Goal: Task Accomplishment & Management: Use online tool/utility

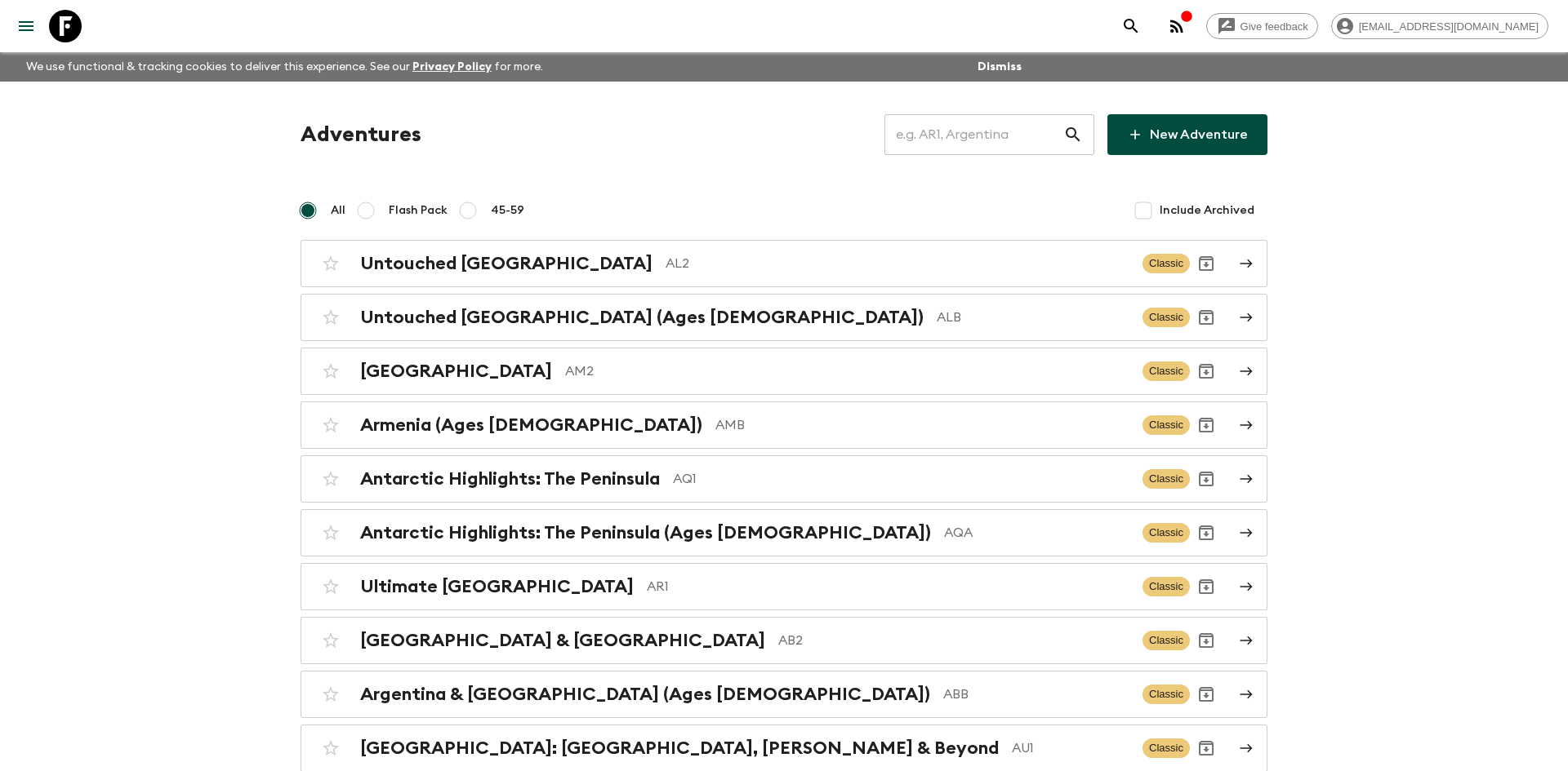
click at [967, 135] on input "text" at bounding box center [973, 134] width 179 height 45
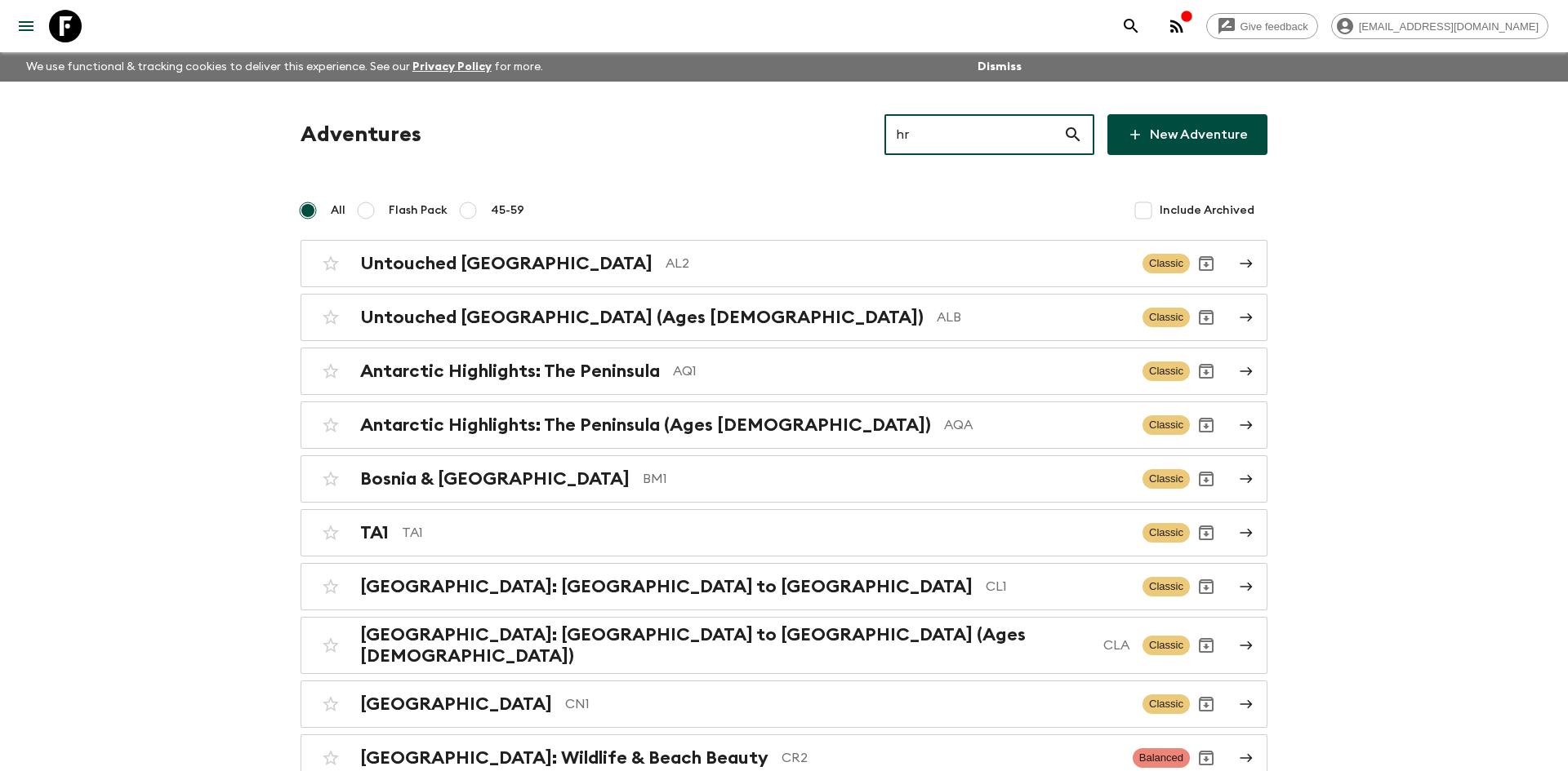
type input "hr1"
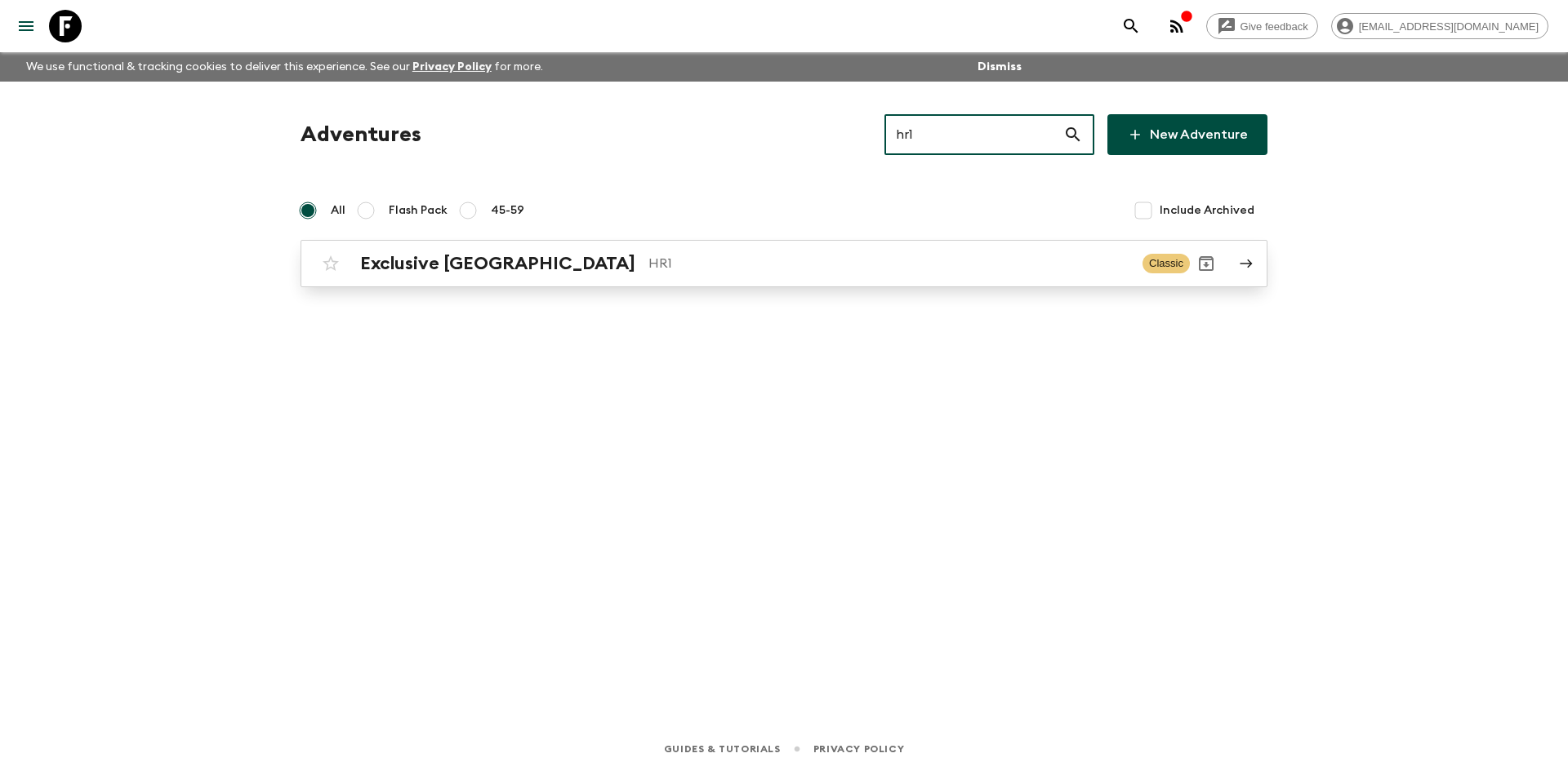
click at [676, 262] on p "HR1" at bounding box center [888, 263] width 481 height 19
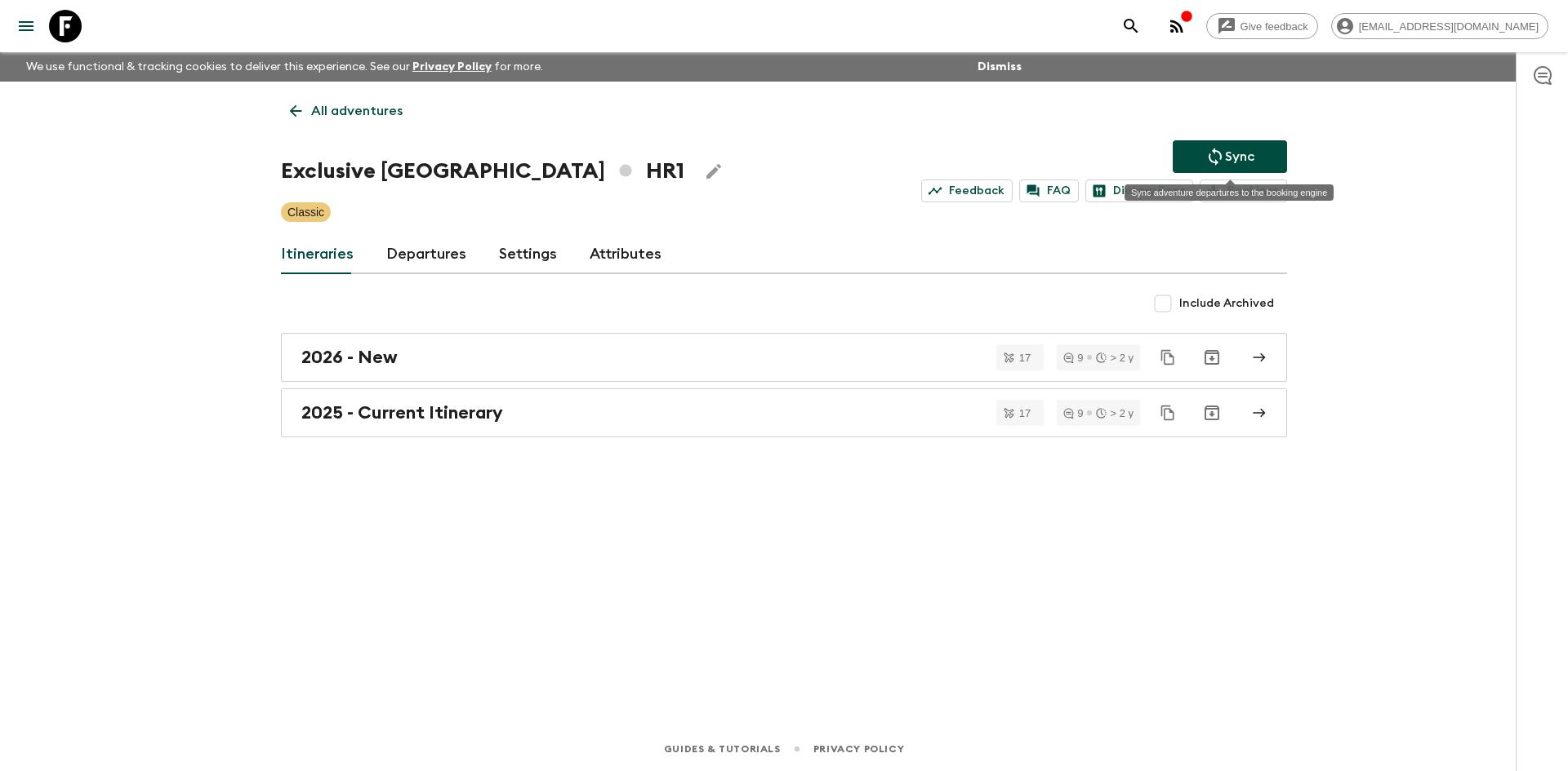
click at [1244, 156] on p "Sync" at bounding box center [1239, 156] width 29 height 19
click at [500, 412] on h2 "2025 - Current Itinerary" at bounding box center [403, 412] width 202 height 21
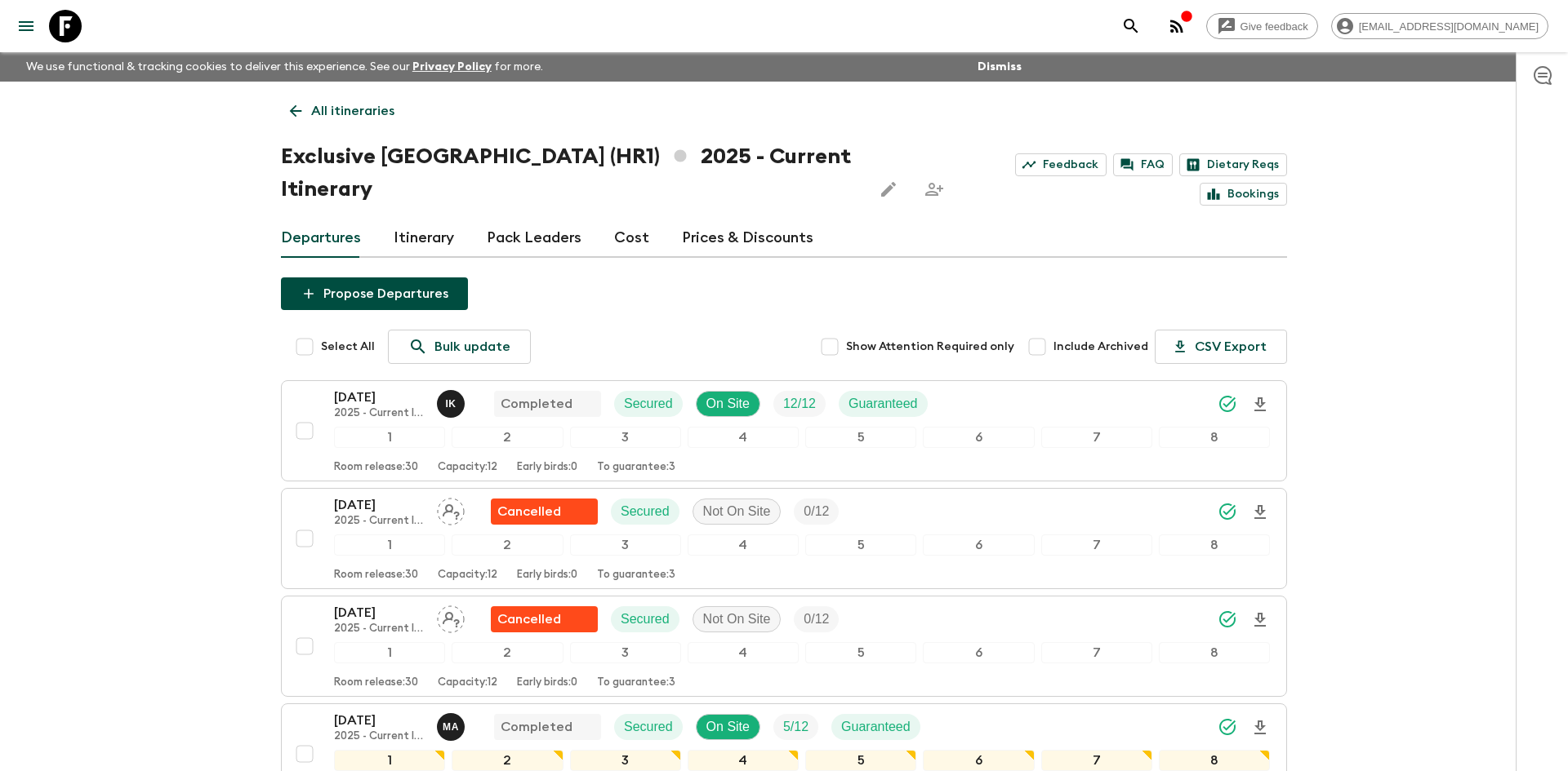
click at [352, 106] on p "All itineraries" at bounding box center [352, 110] width 83 height 19
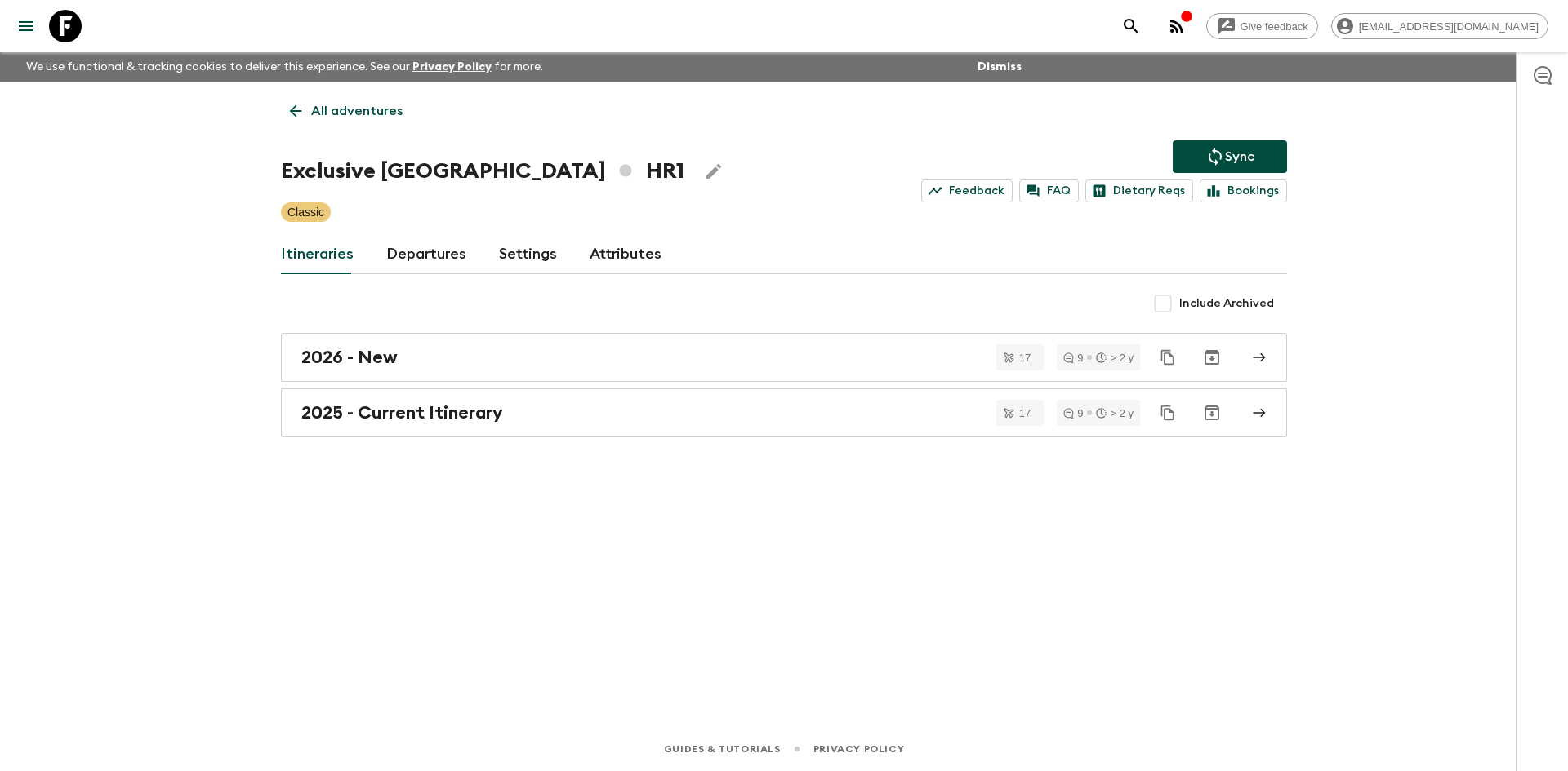
click at [352, 106] on p "All adventures" at bounding box center [356, 110] width 92 height 19
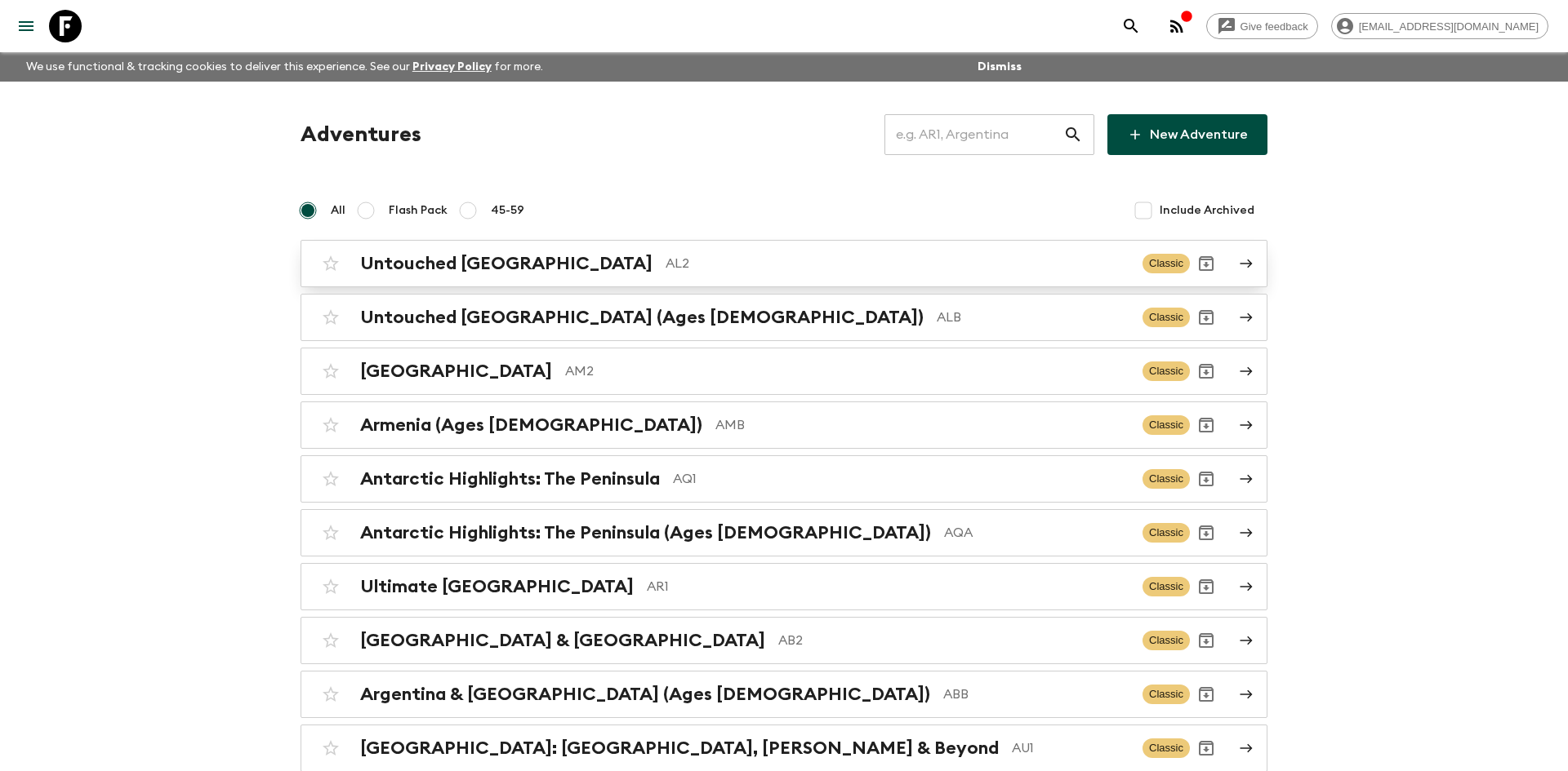
click at [573, 253] on div "Untouched [GEOGRAPHIC_DATA] AL2" at bounding box center [744, 263] width 769 height 21
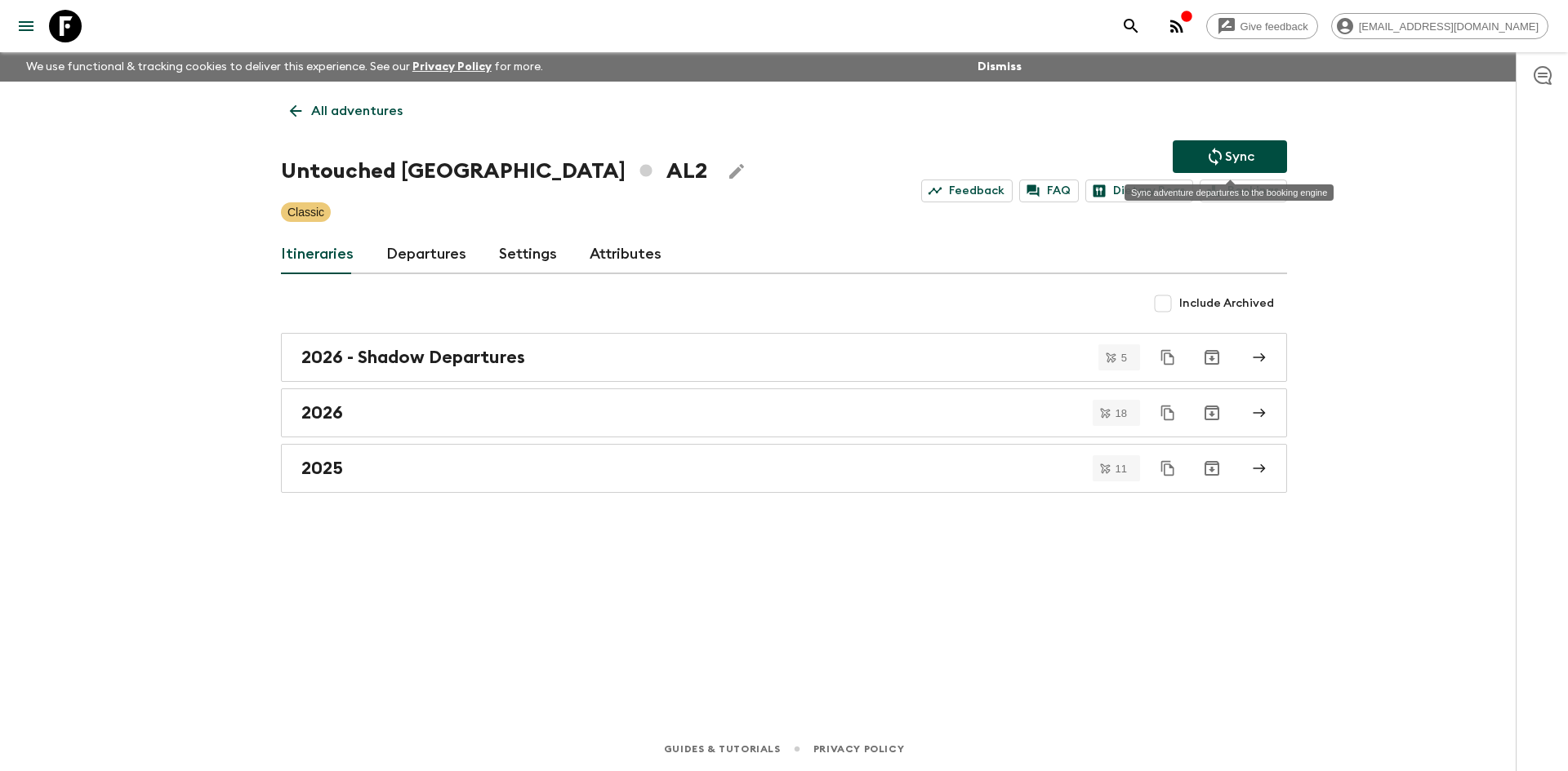
click at [1228, 153] on p "Sync" at bounding box center [1239, 156] width 29 height 19
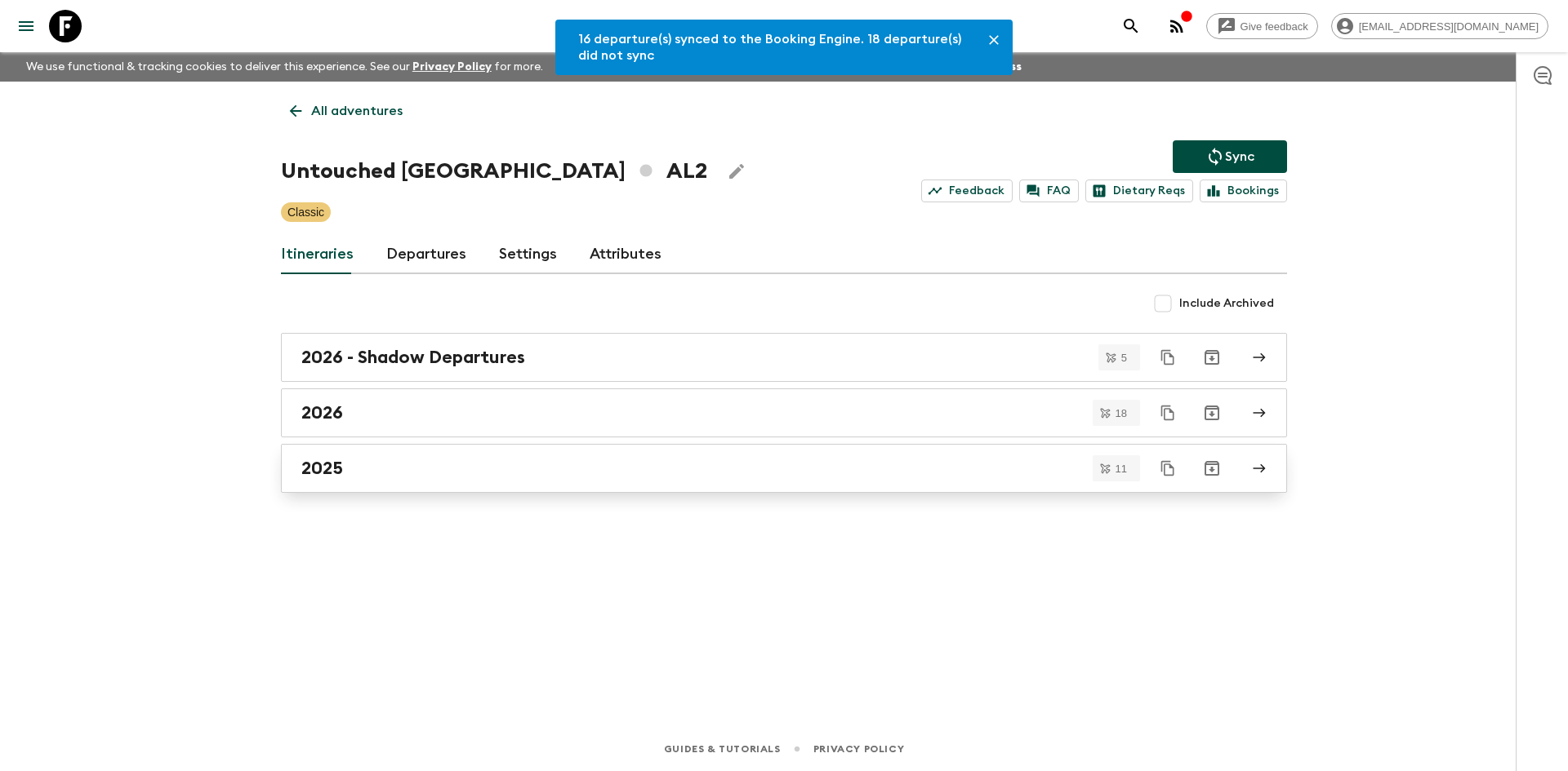
click at [366, 458] on div "2025" at bounding box center [769, 468] width 934 height 21
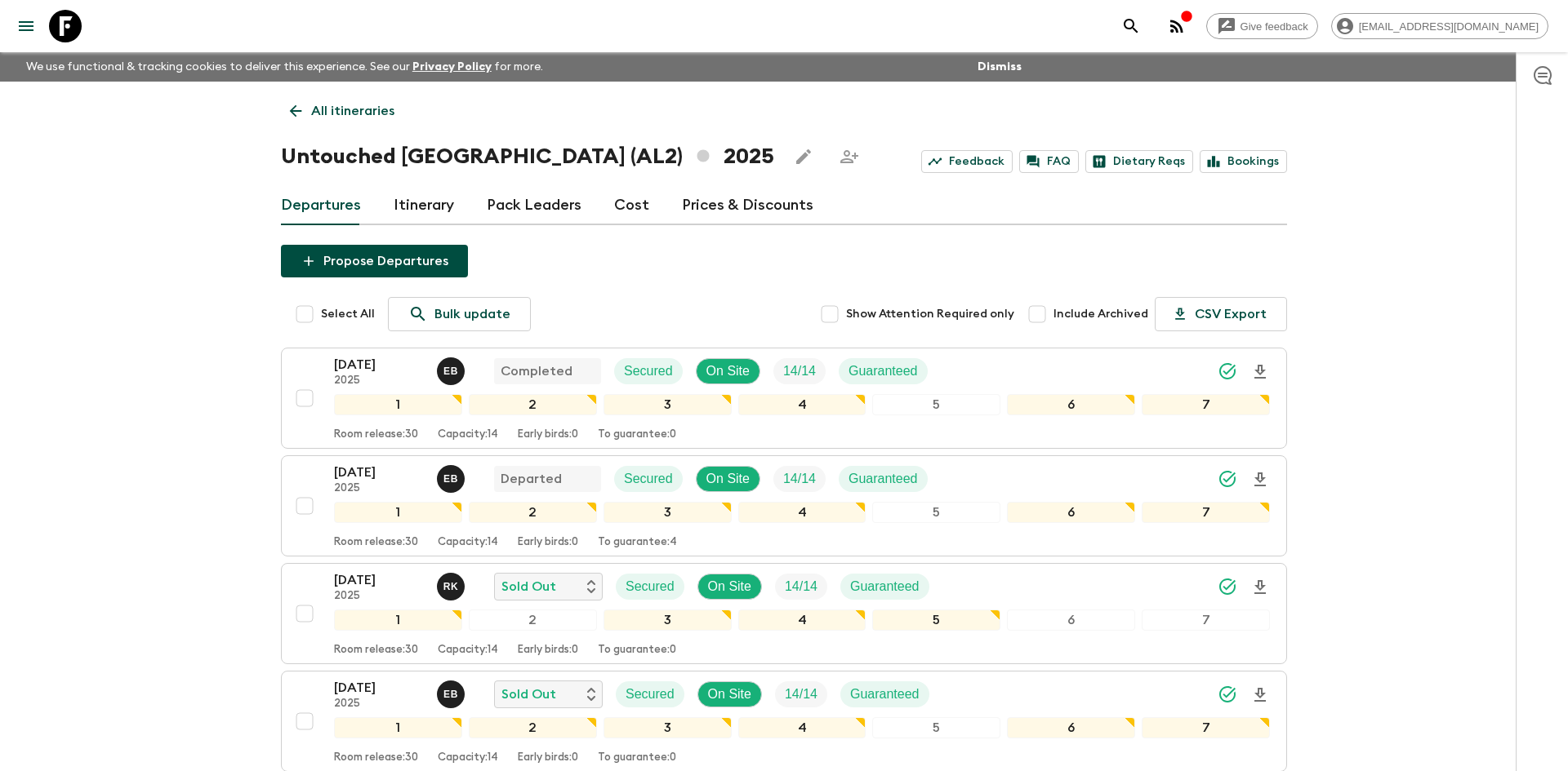
click at [323, 102] on p "All itineraries" at bounding box center [352, 110] width 83 height 19
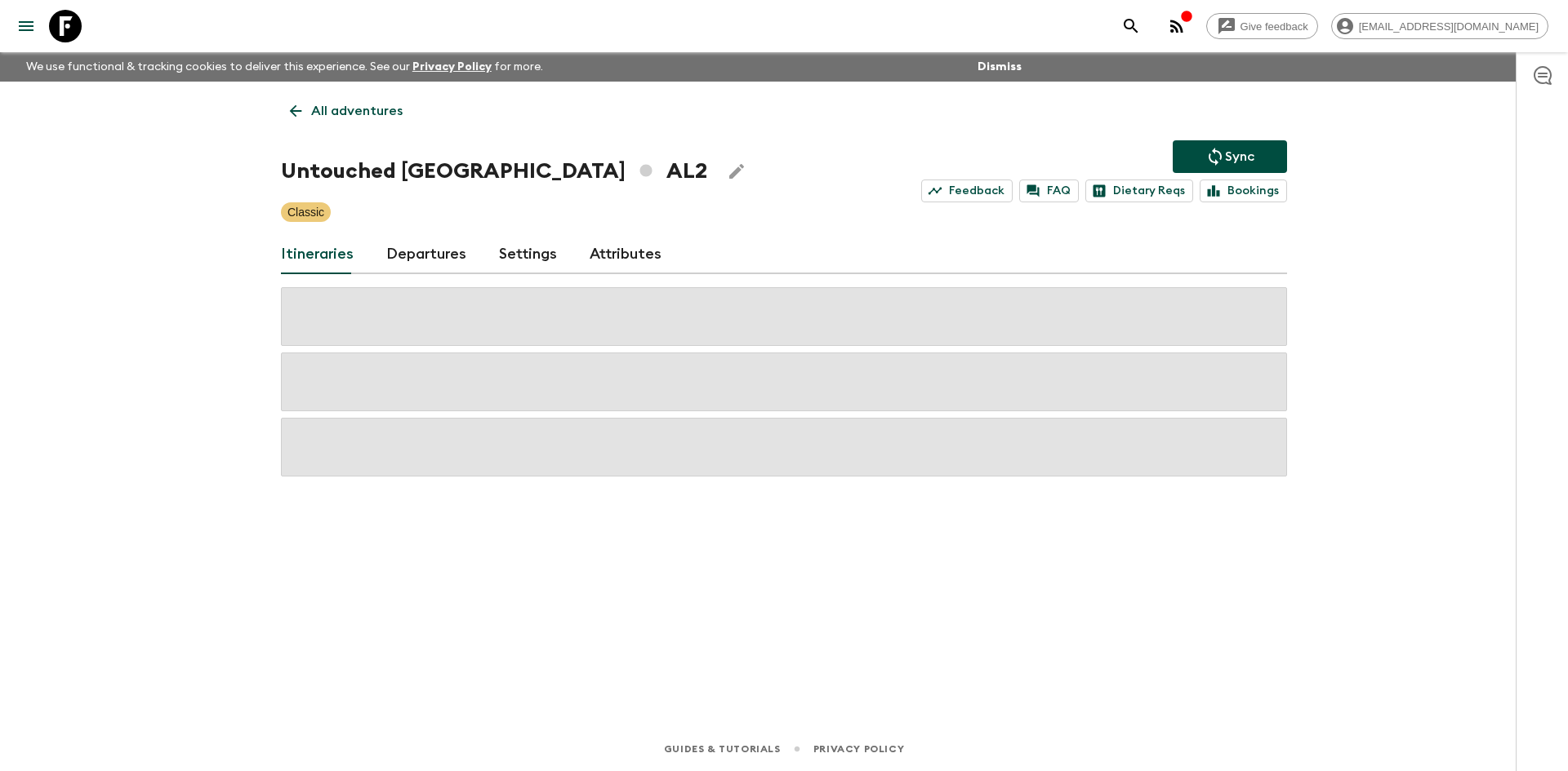
click at [323, 102] on p "All adventures" at bounding box center [356, 110] width 92 height 19
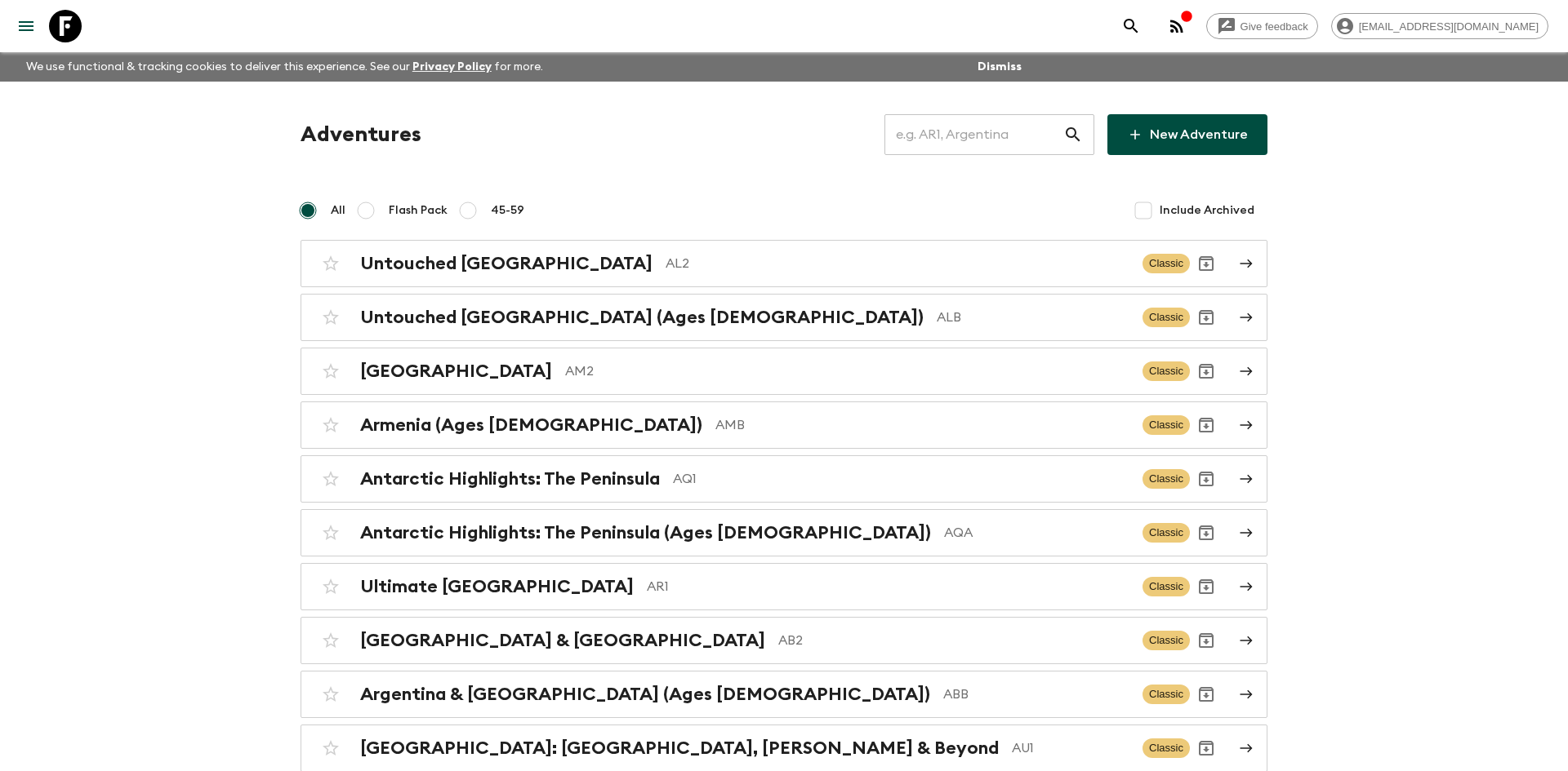
click at [936, 129] on input "text" at bounding box center [973, 134] width 179 height 45
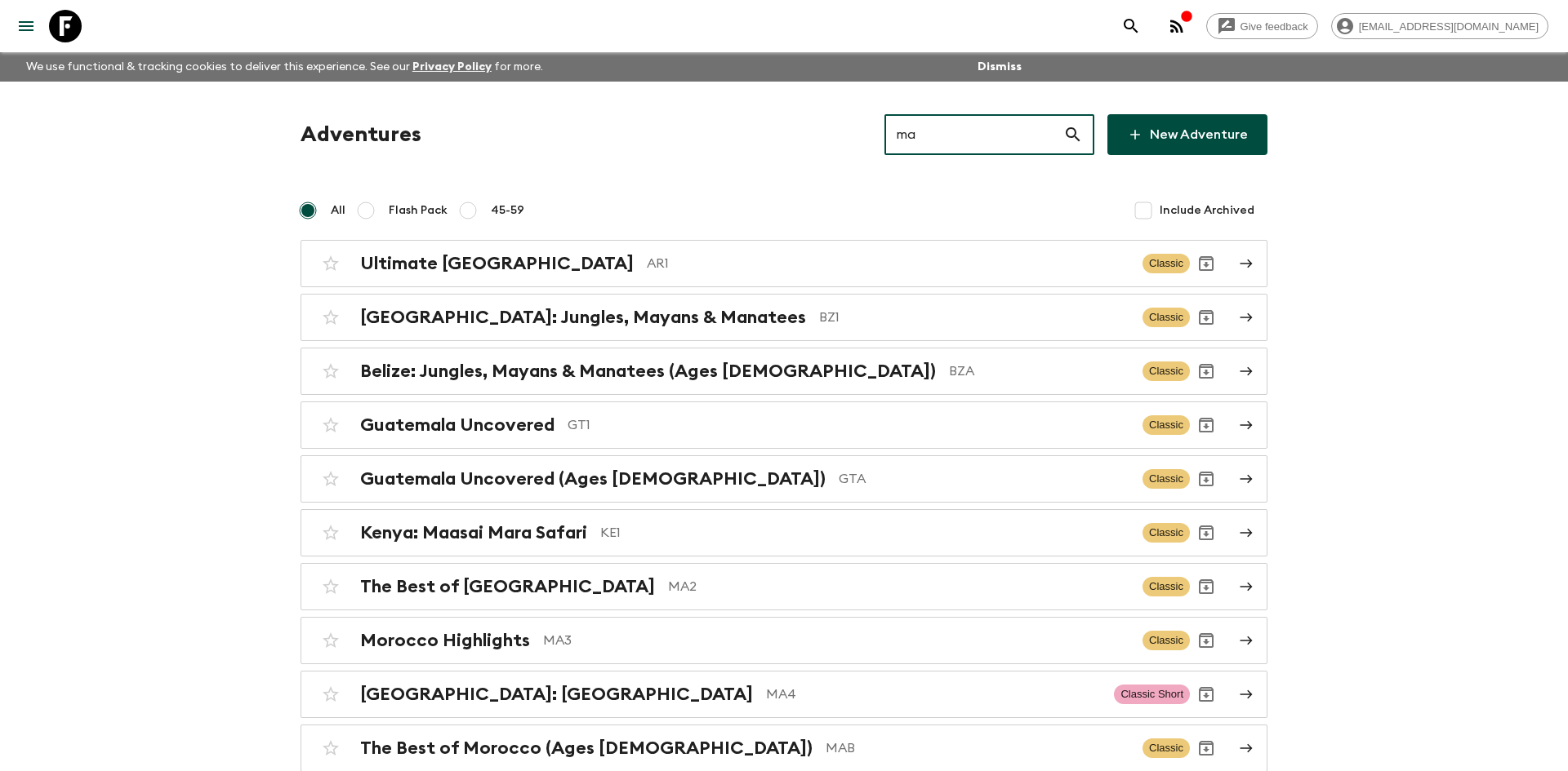
type input "ma2"
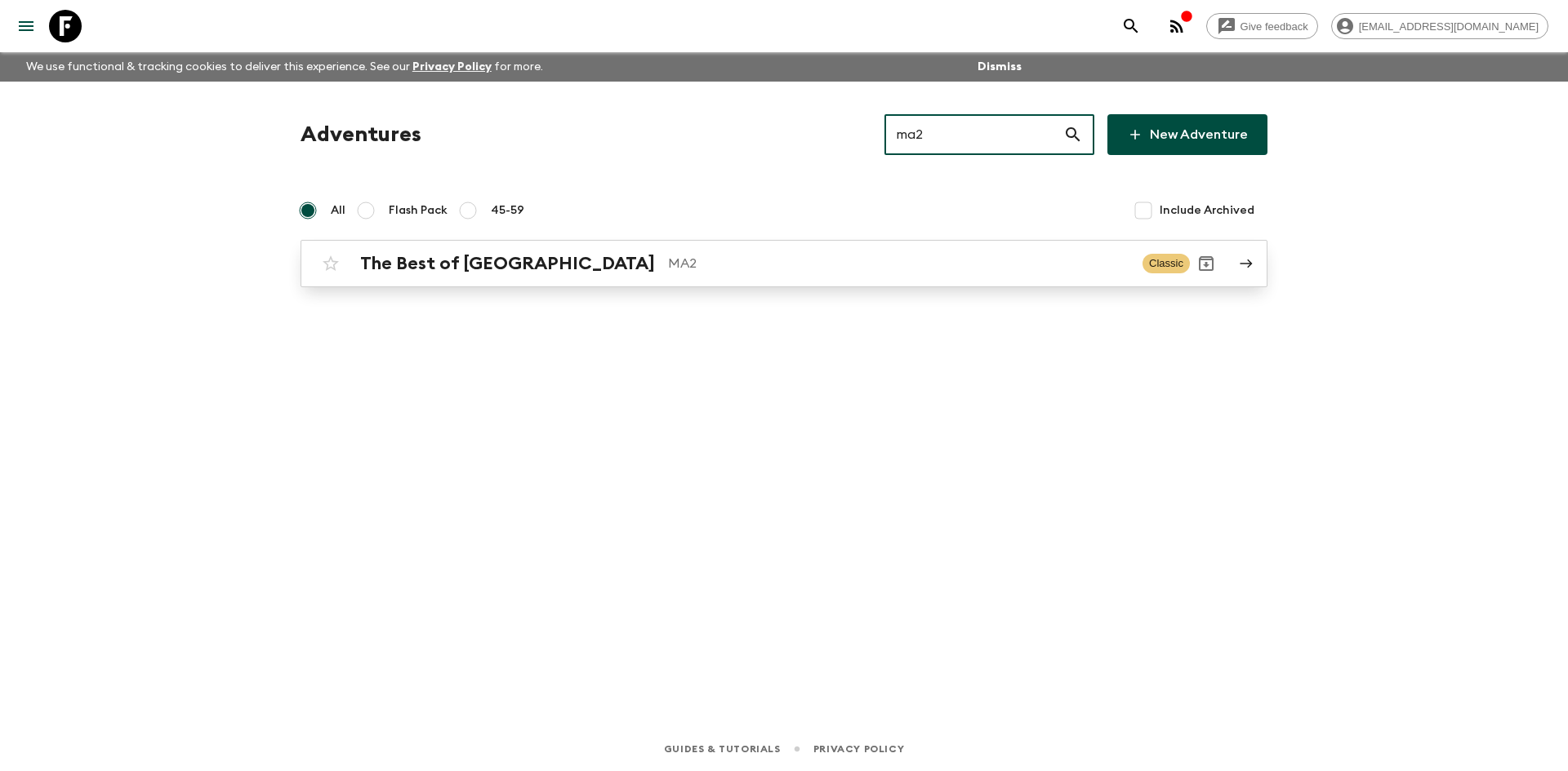
click at [619, 247] on div "The Best of Morocco MA2 Classic" at bounding box center [752, 263] width 876 height 33
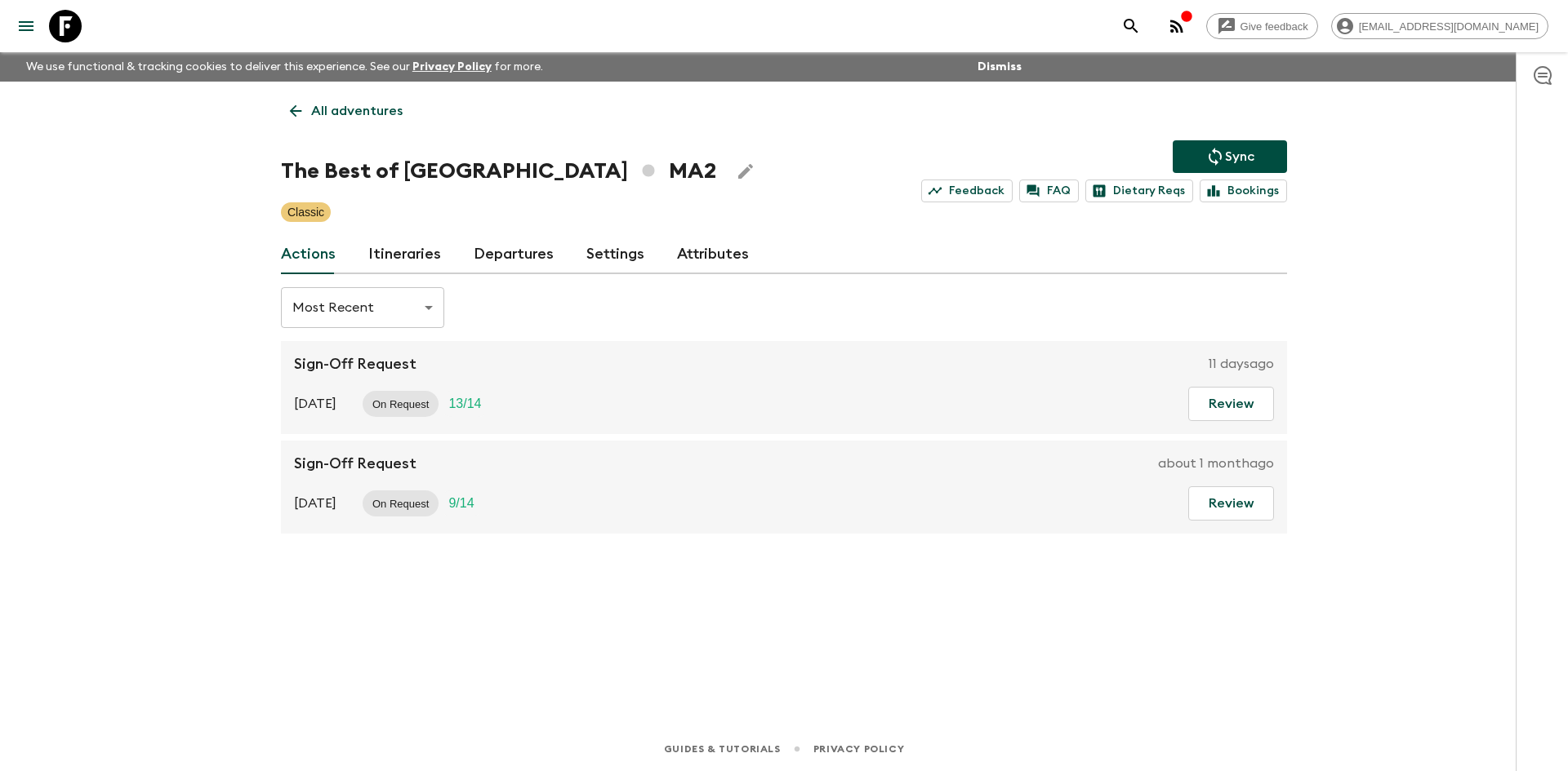
click at [1241, 162] on p "Sync" at bounding box center [1239, 156] width 29 height 19
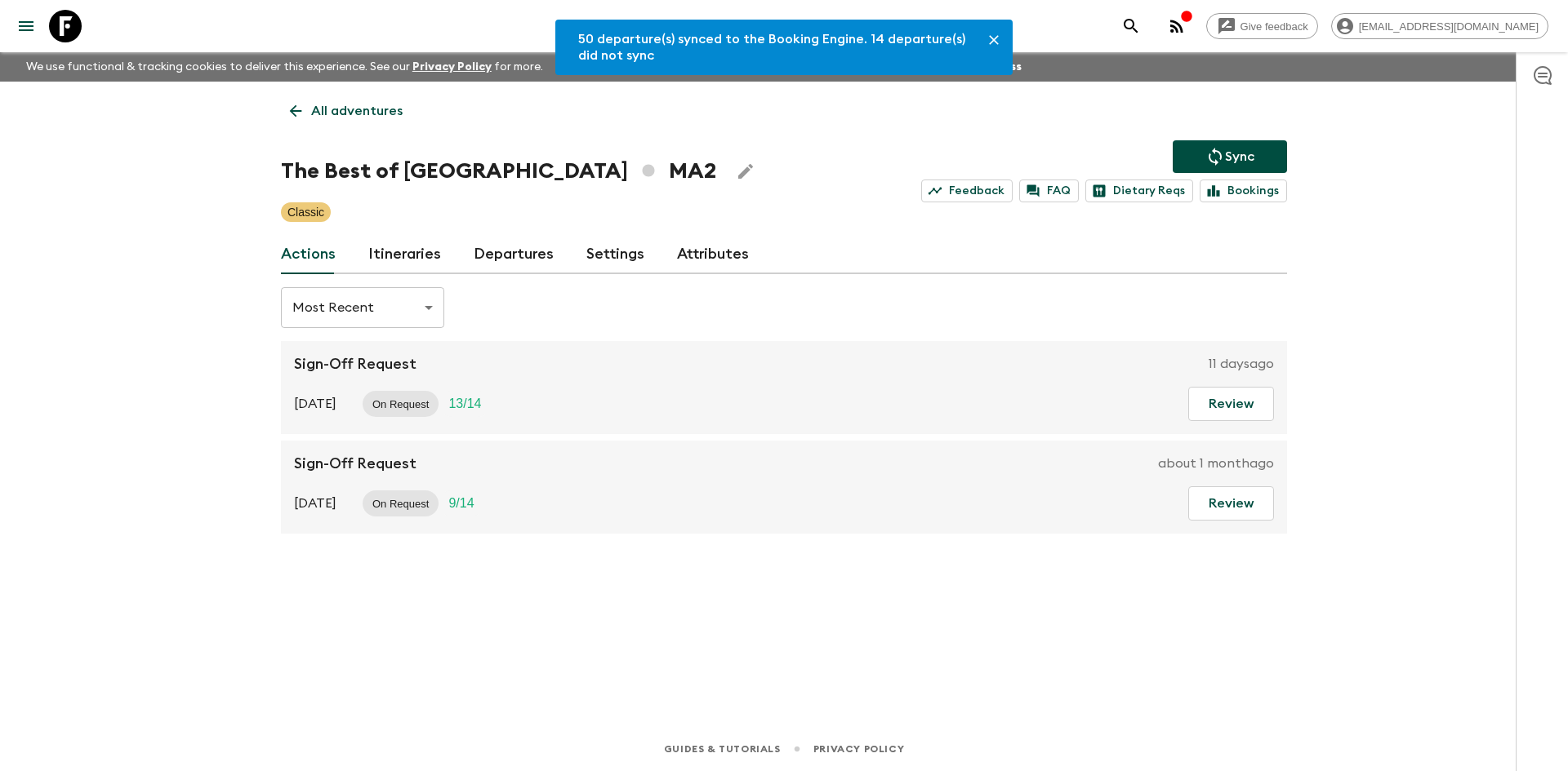
click at [519, 249] on link "Departures" at bounding box center [513, 254] width 80 height 39
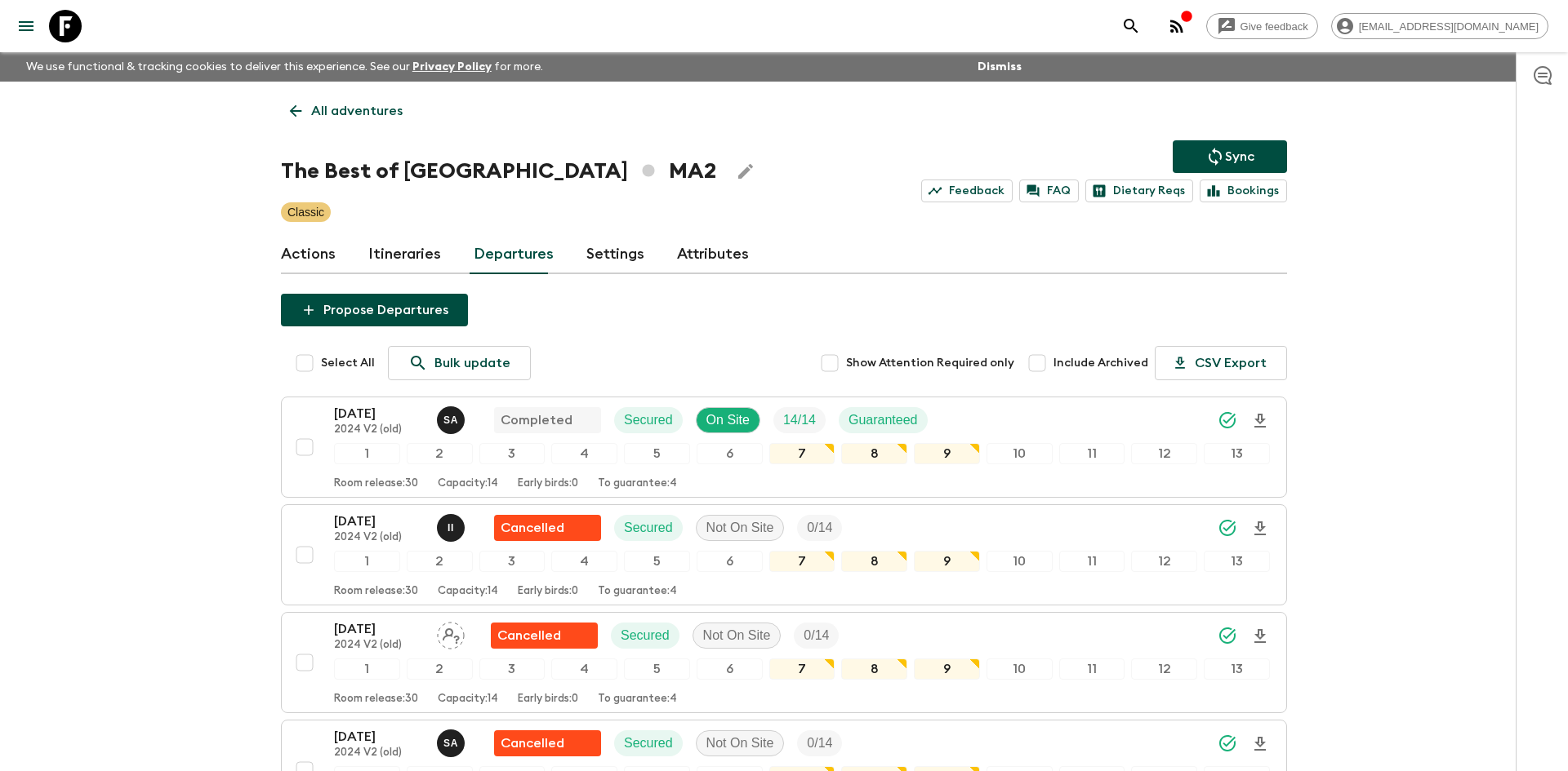
click at [318, 104] on p "All adventures" at bounding box center [356, 110] width 92 height 19
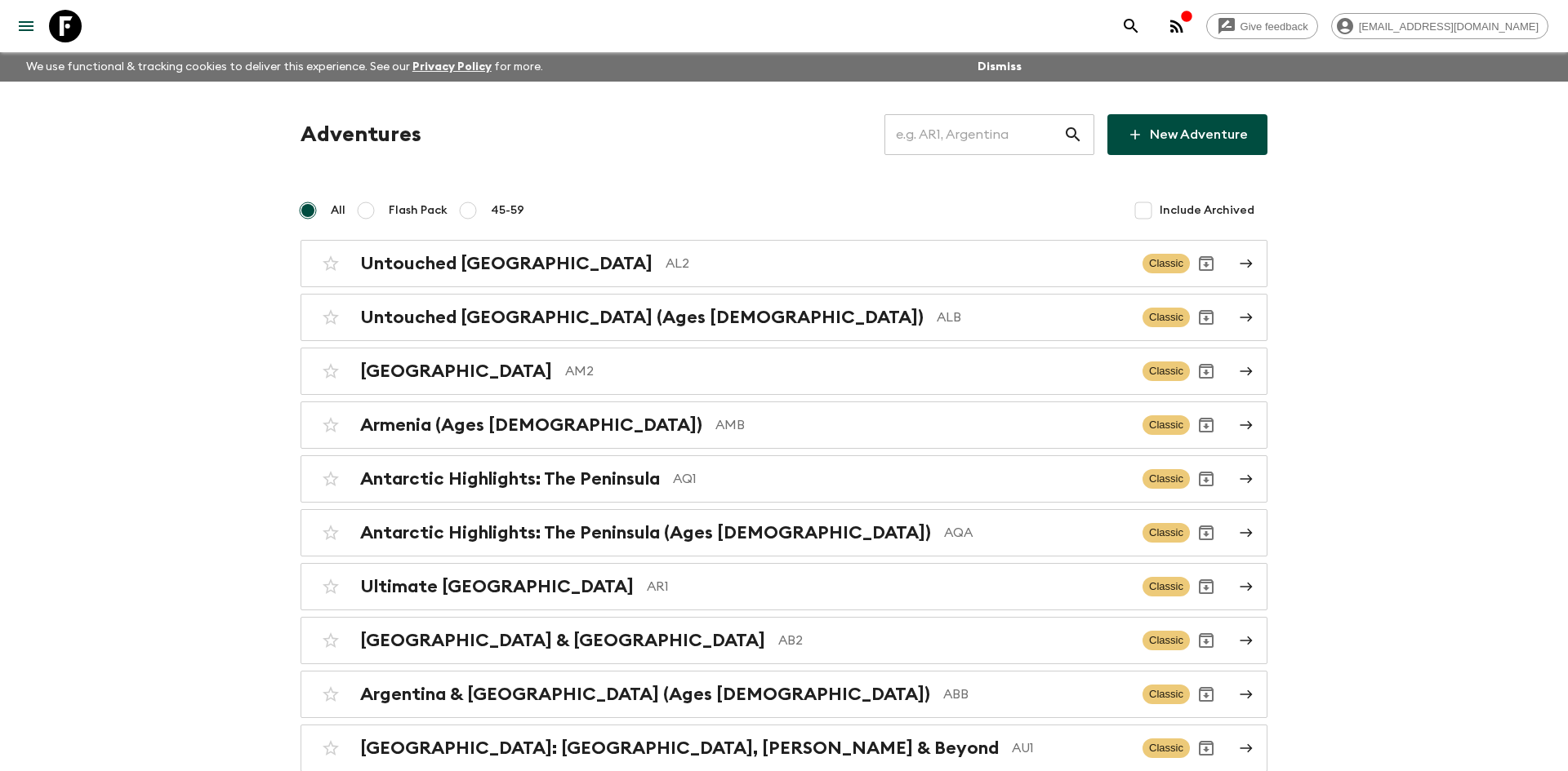
click at [957, 134] on input "text" at bounding box center [973, 134] width 179 height 45
type input "co1"
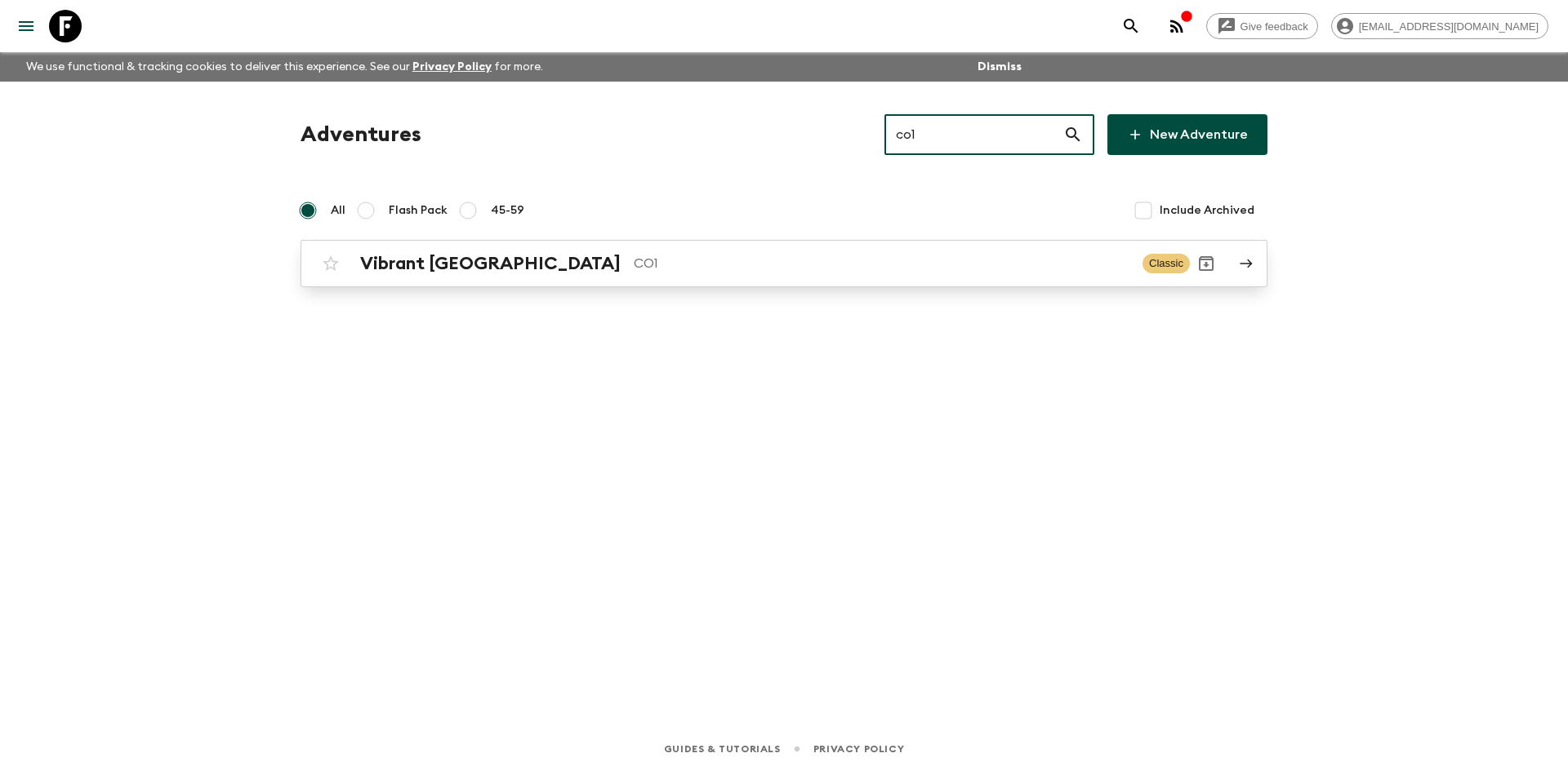
click at [634, 254] on p "CO1" at bounding box center [881, 263] width 496 height 19
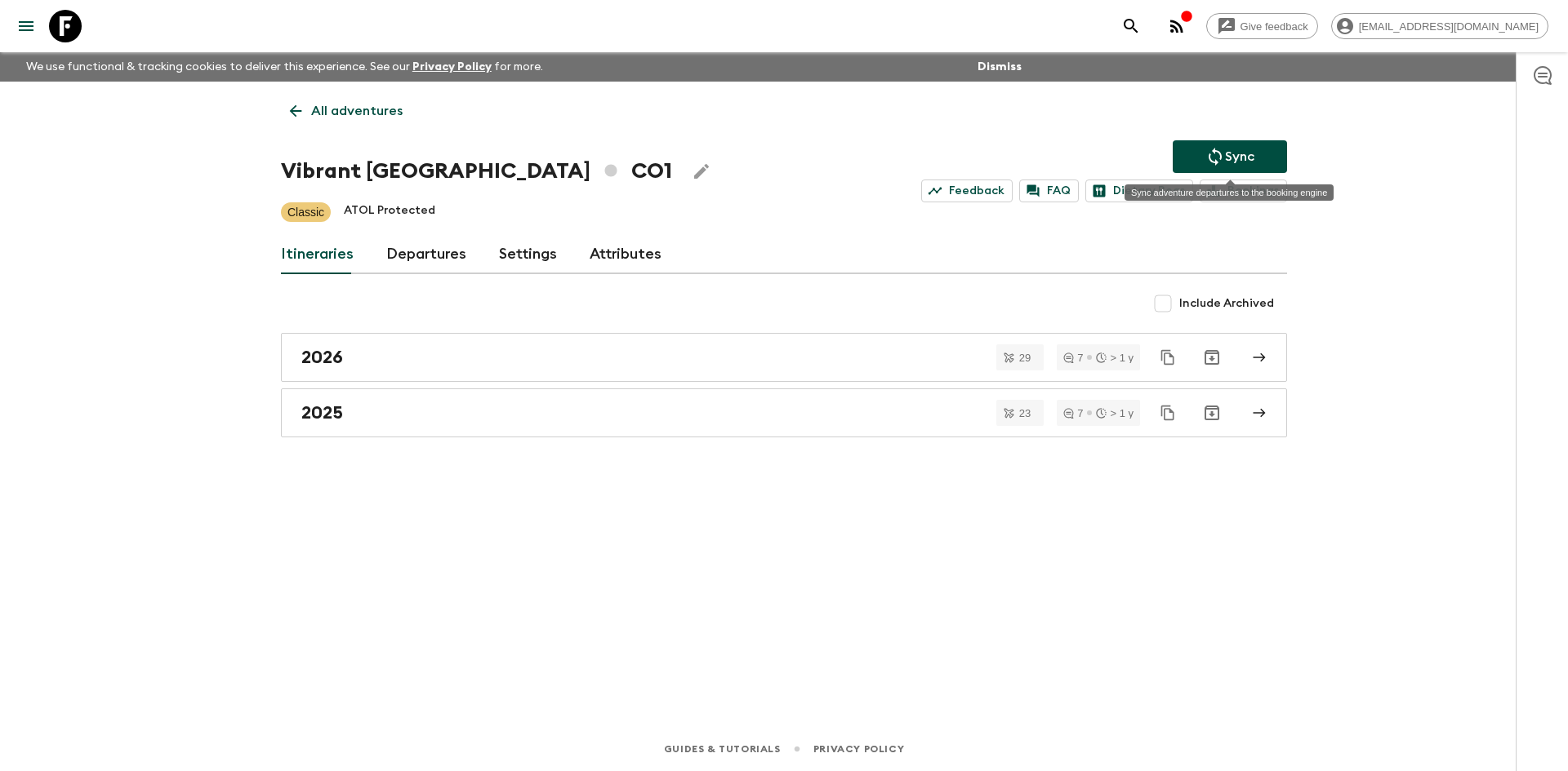
click at [1209, 151] on icon "Sync adventure departures to the booking engine" at bounding box center [1214, 156] width 19 height 19
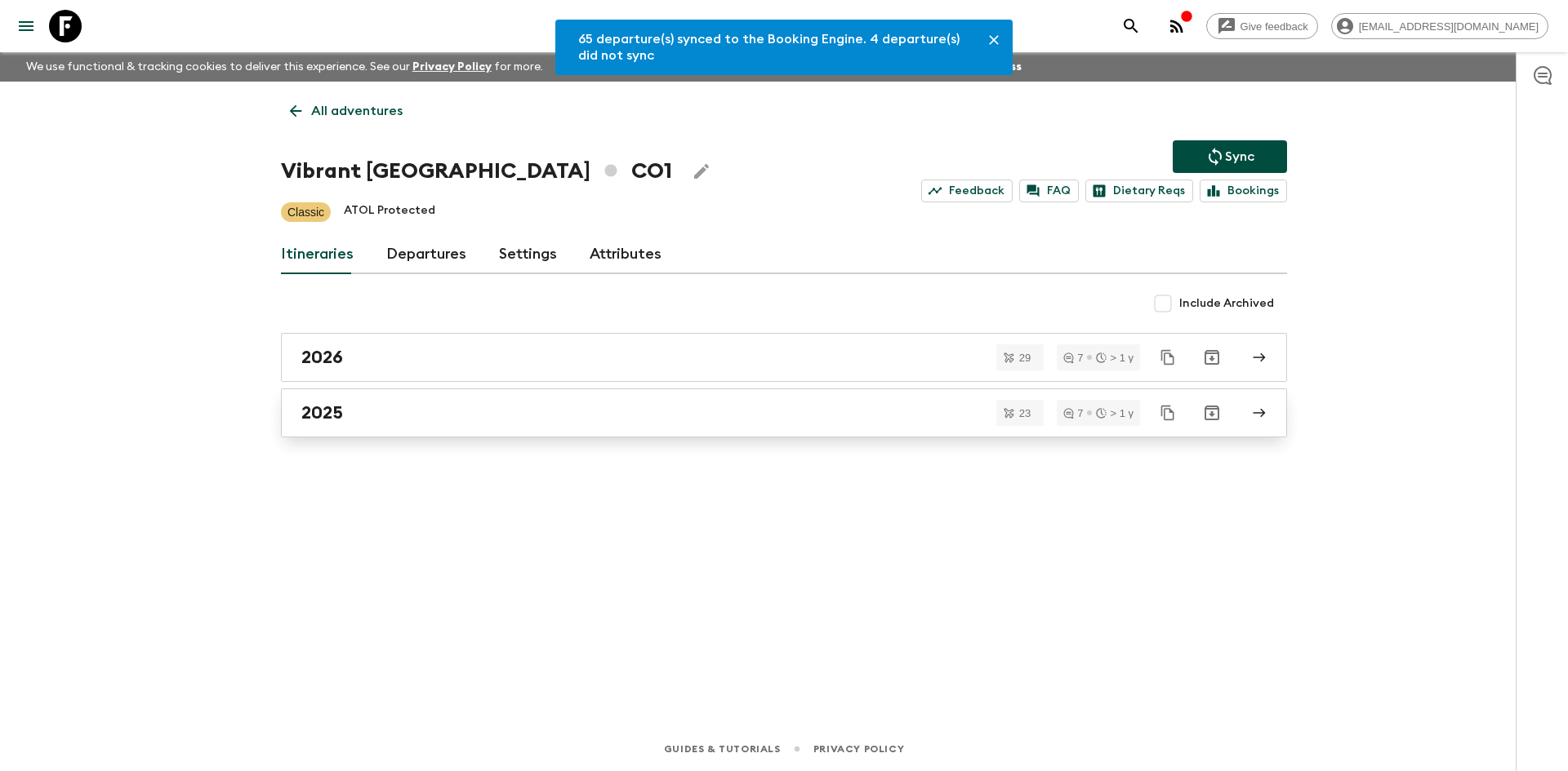
click at [438, 406] on div "2025" at bounding box center [769, 412] width 934 height 21
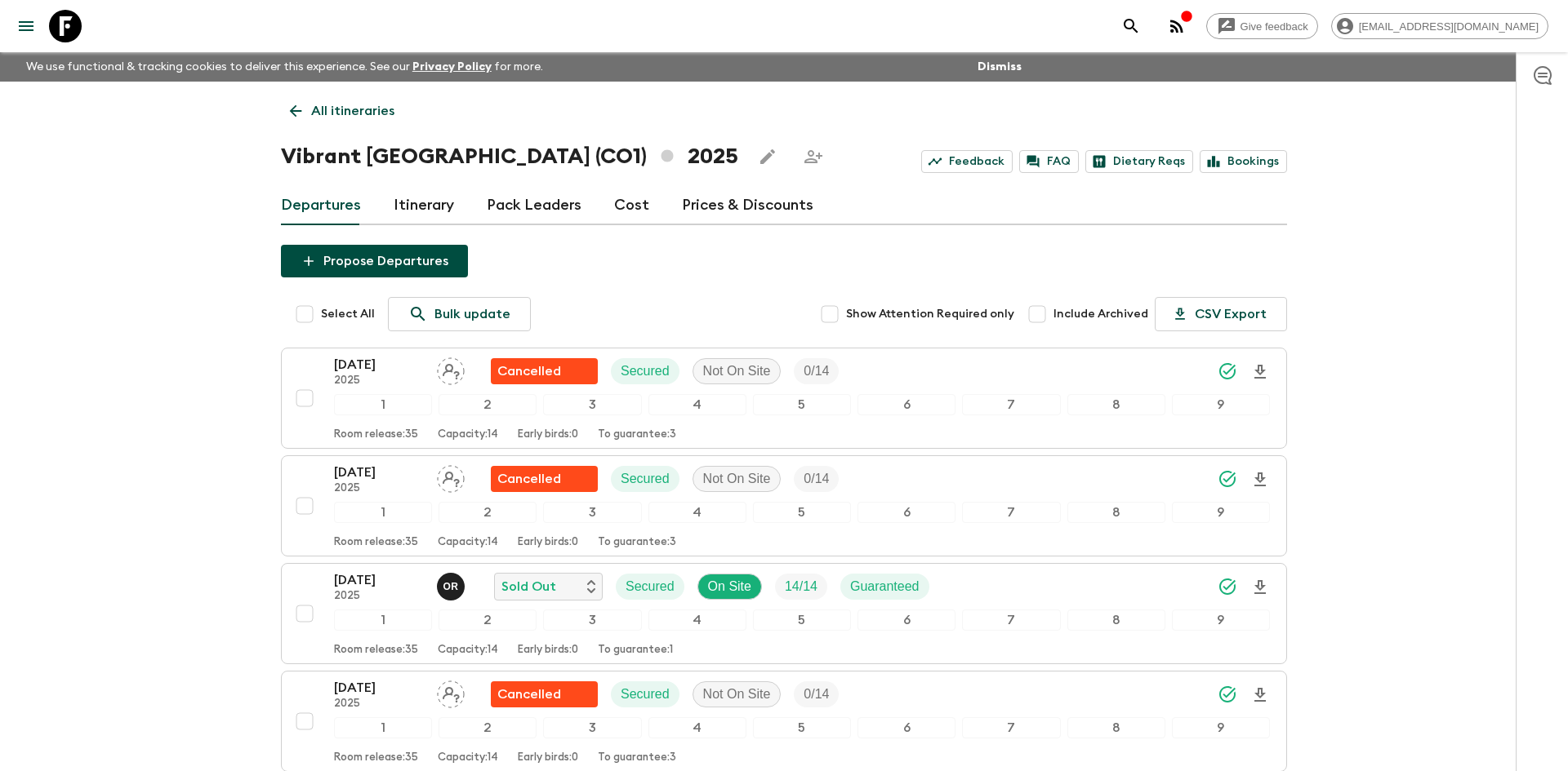
click at [365, 108] on p "All itineraries" at bounding box center [352, 110] width 83 height 19
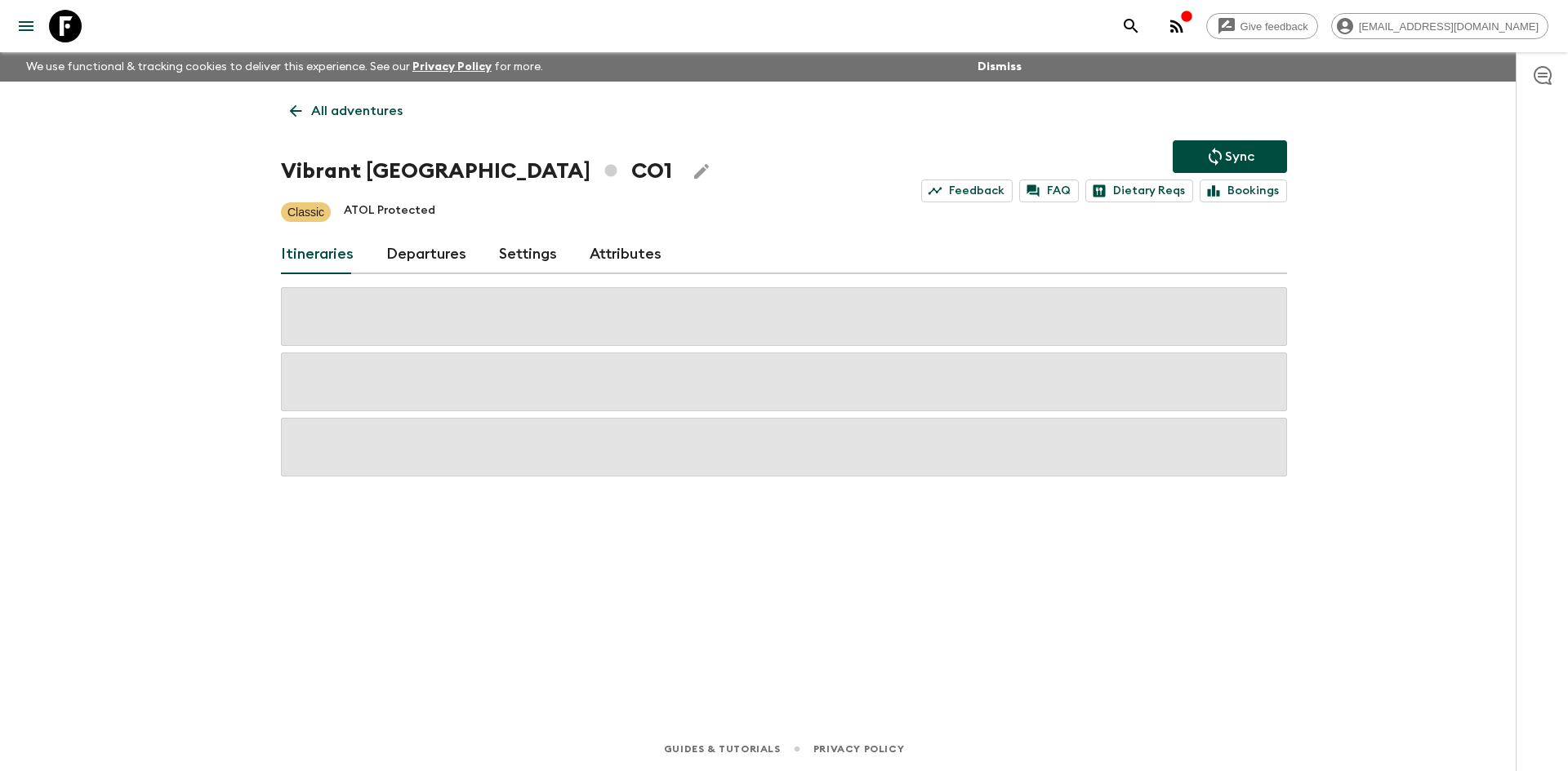
click at [365, 108] on p "All adventures" at bounding box center [356, 110] width 92 height 19
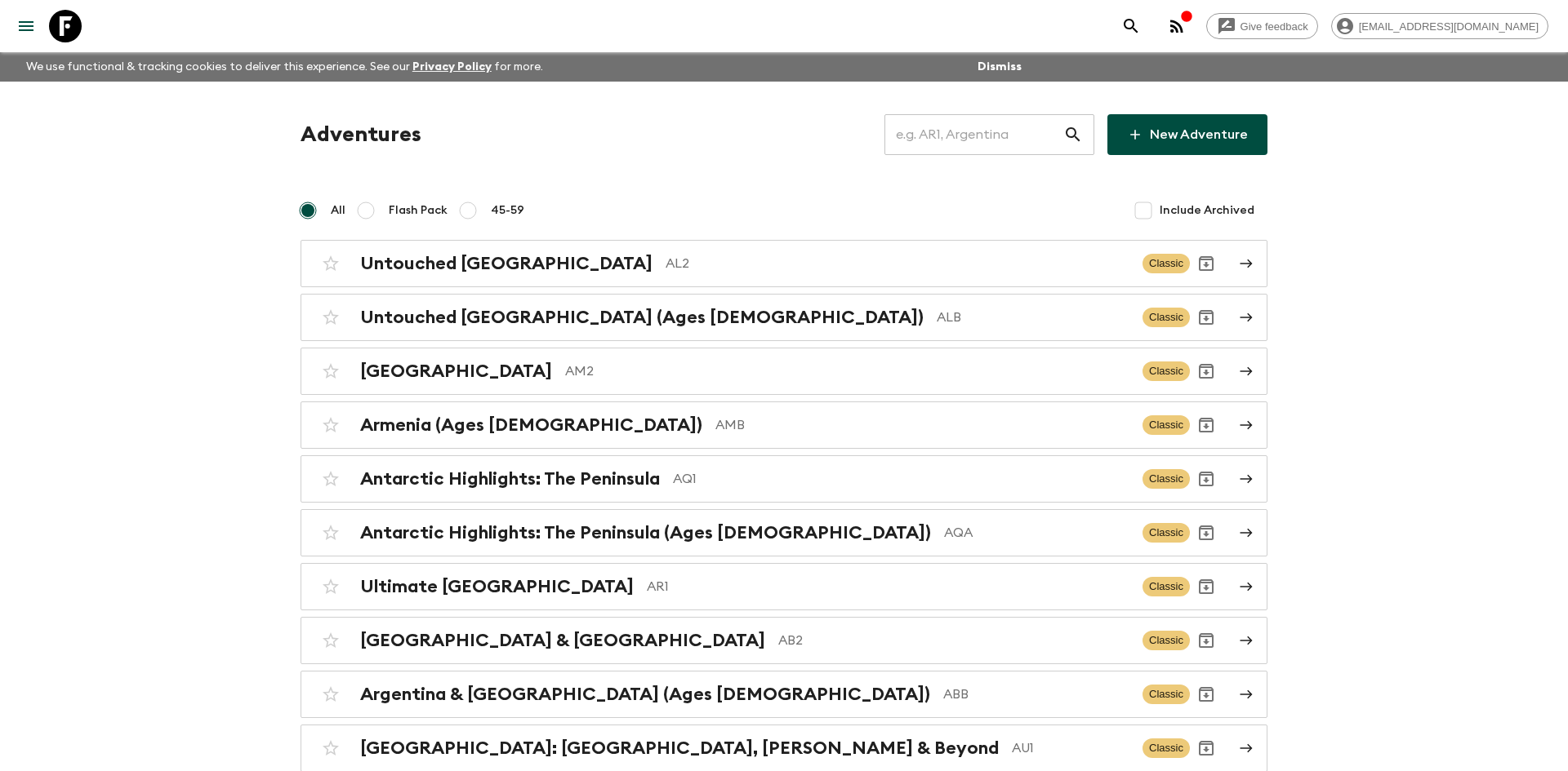
click at [952, 129] on input "text" at bounding box center [973, 134] width 179 height 45
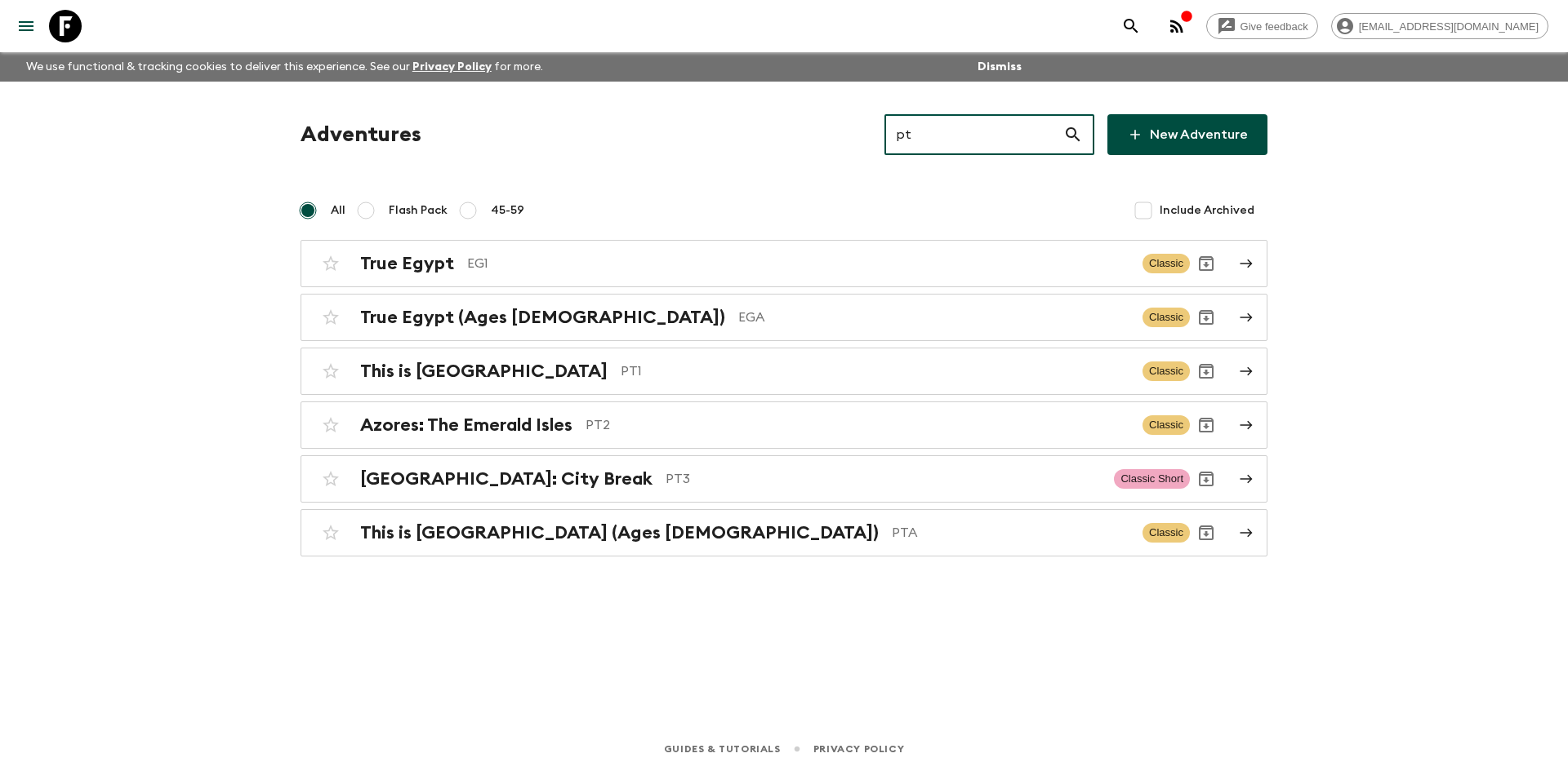
type input "pt2"
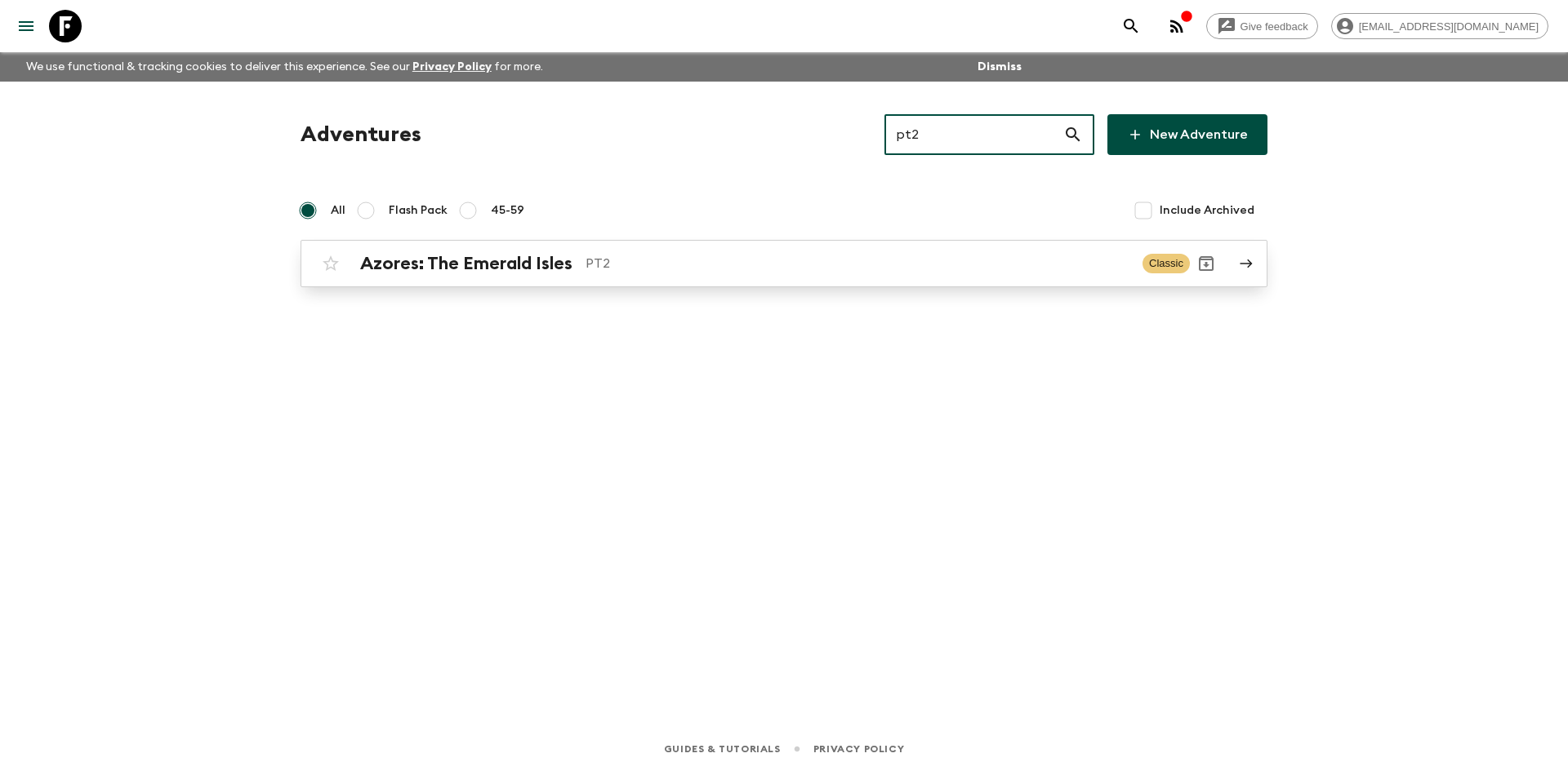
click at [438, 283] on link "Azores: The Emerald Isles PT2 Classic" at bounding box center [784, 264] width 966 height 47
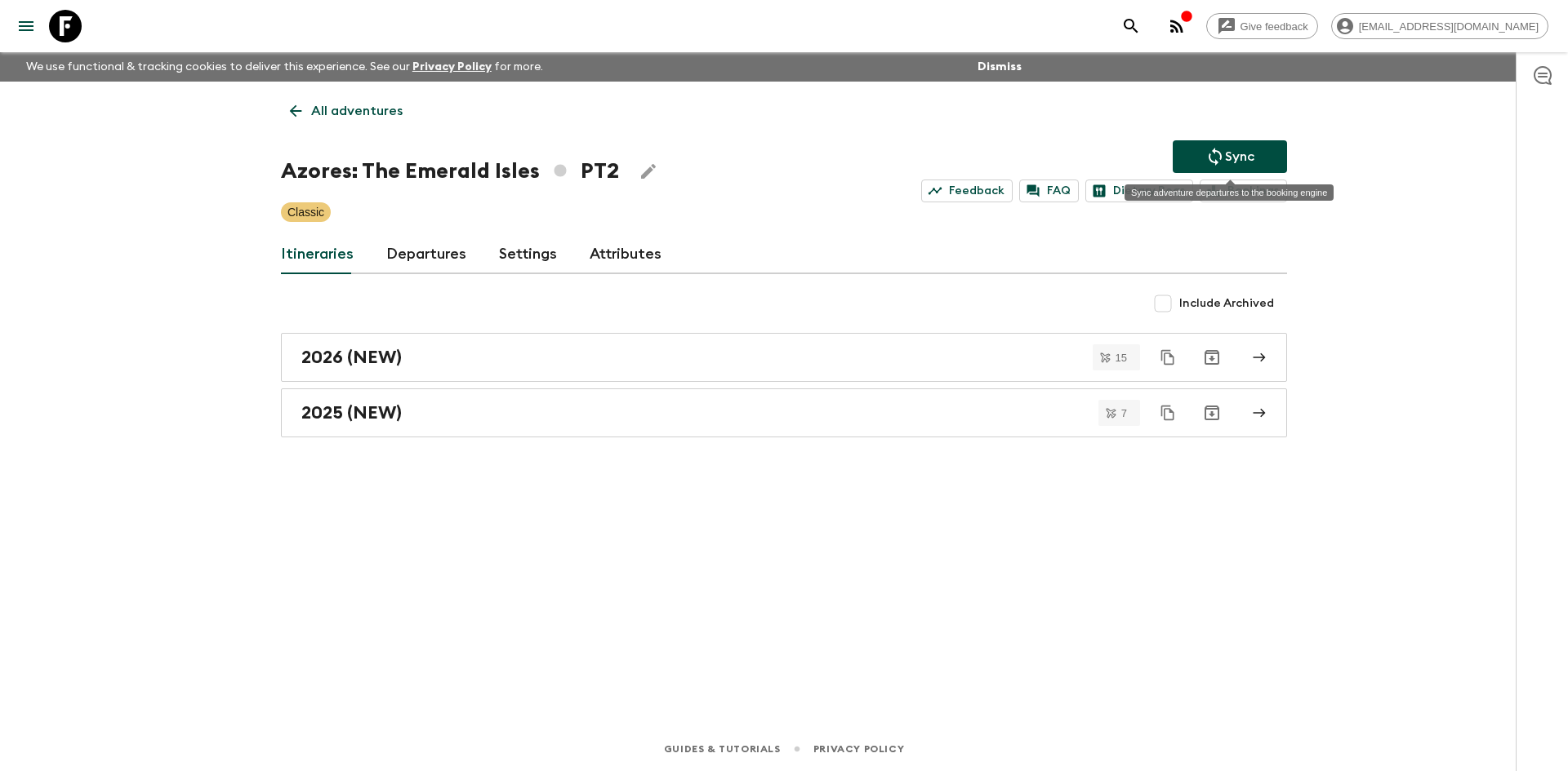
click at [1207, 159] on icon "Sync adventure departures to the booking engine" at bounding box center [1214, 156] width 19 height 19
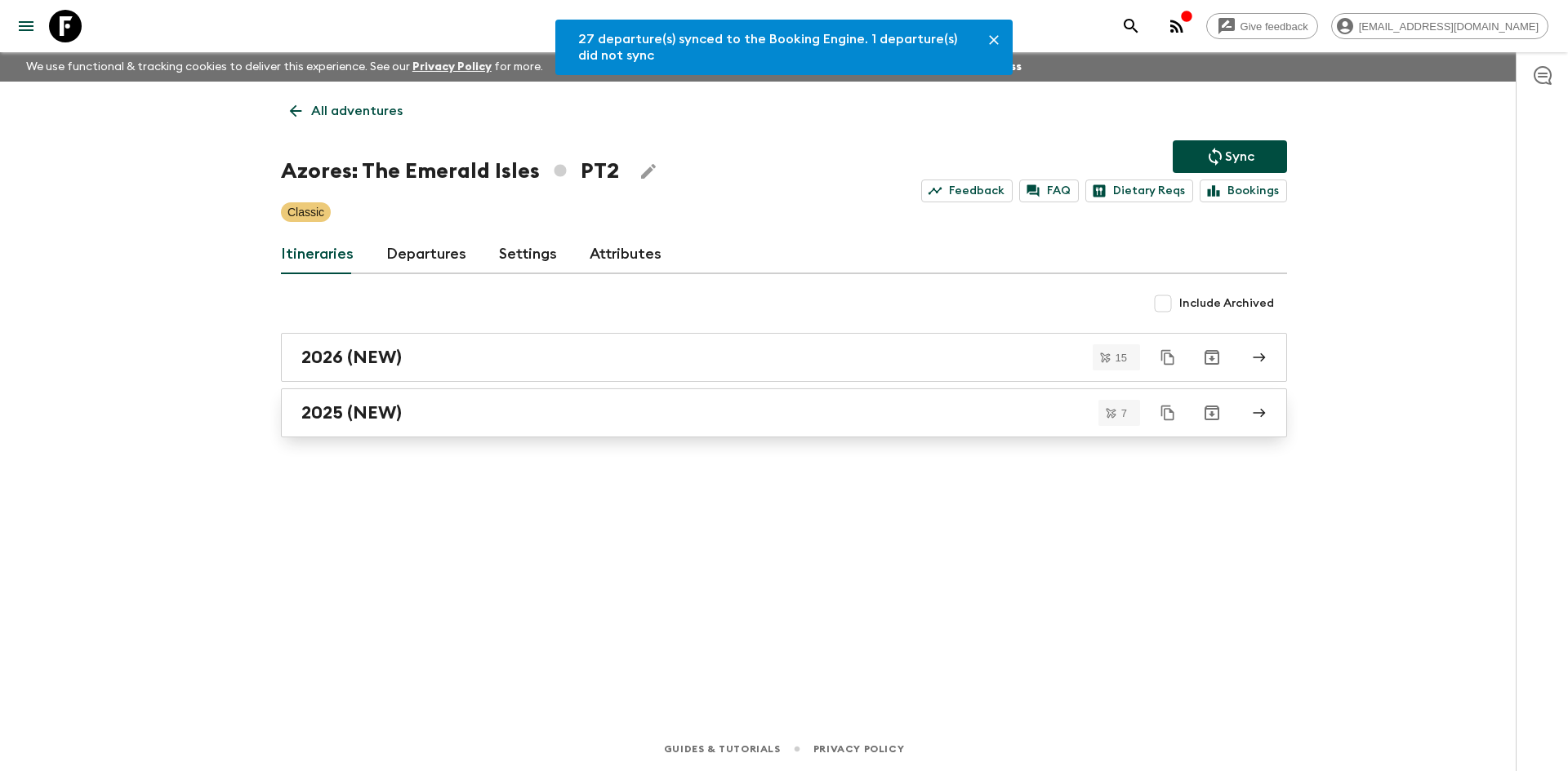
click at [413, 408] on div "2025 (NEW)" at bounding box center [769, 412] width 934 height 21
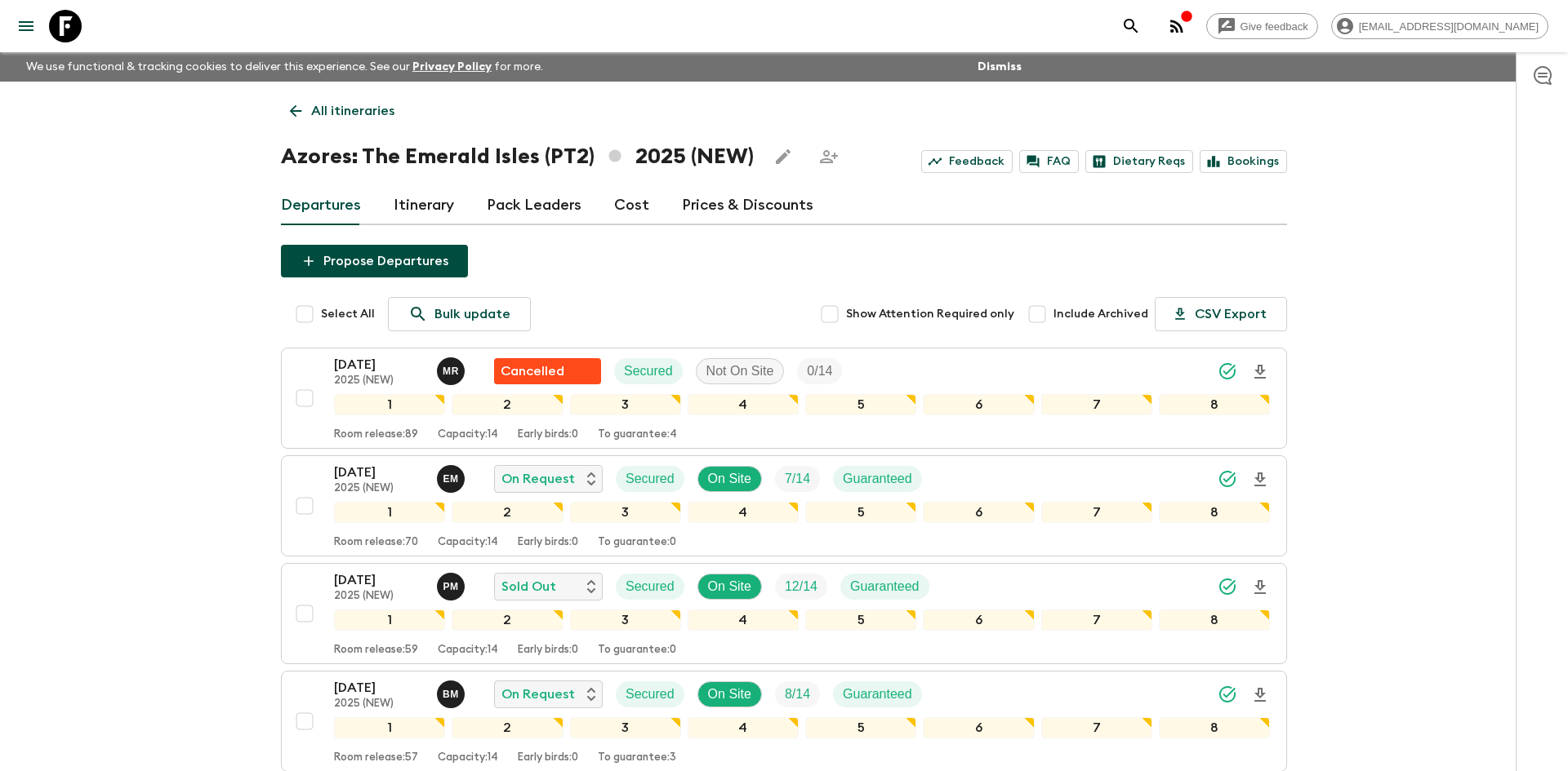
click at [303, 102] on icon at bounding box center [295, 110] width 18 height 18
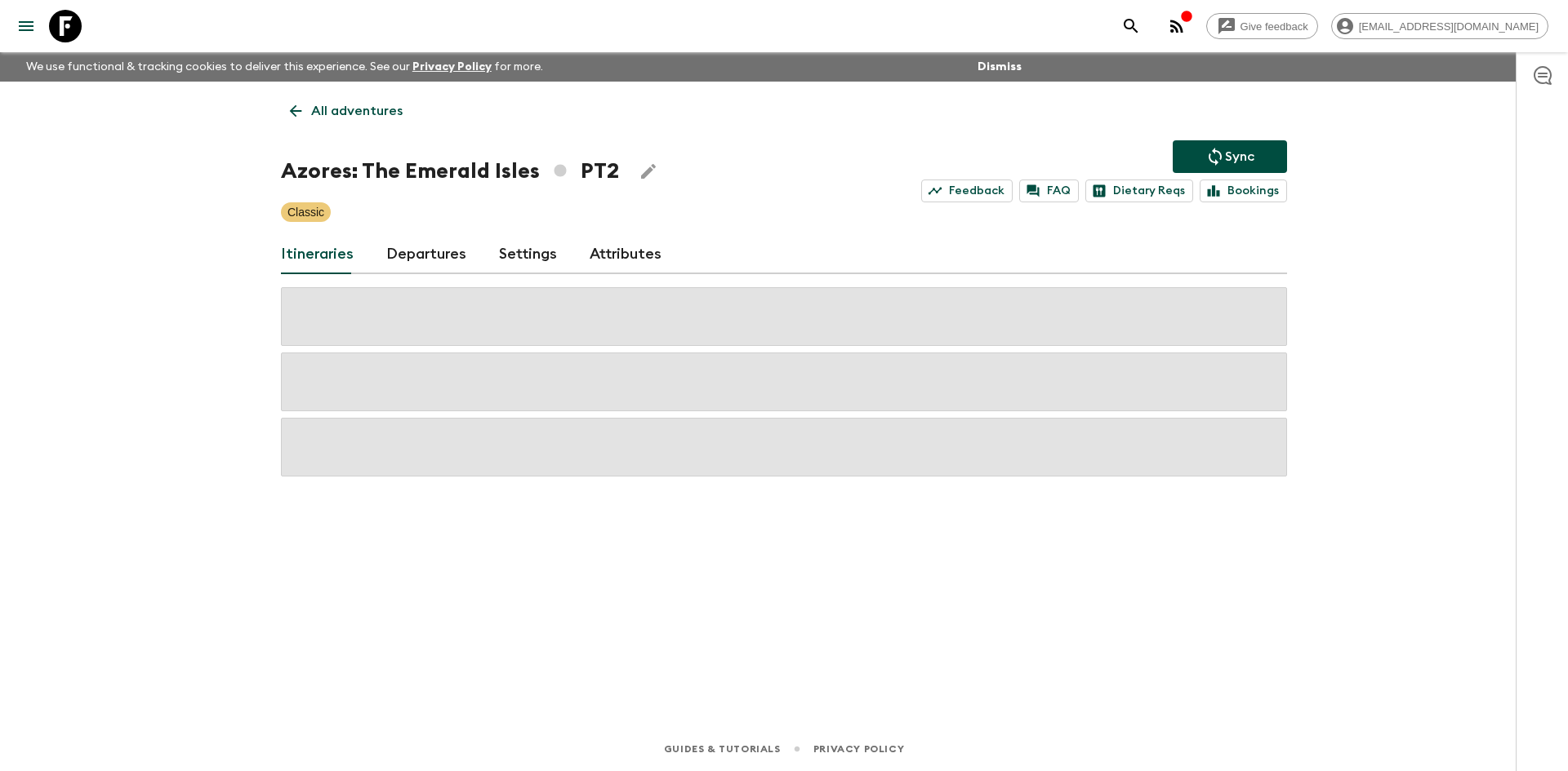
click at [303, 102] on icon at bounding box center [295, 110] width 18 height 18
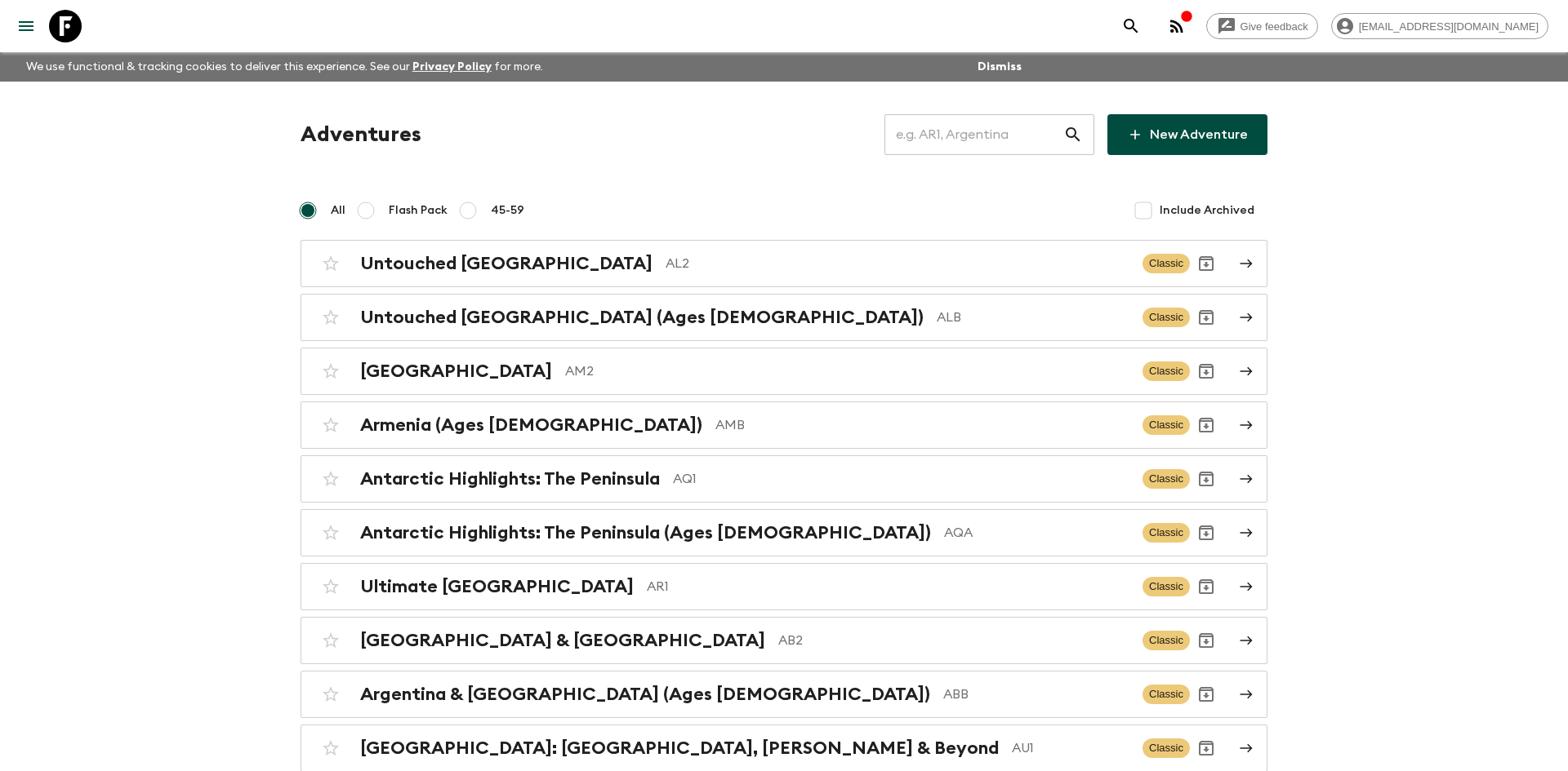
click at [977, 130] on input "text" at bounding box center [973, 134] width 179 height 45
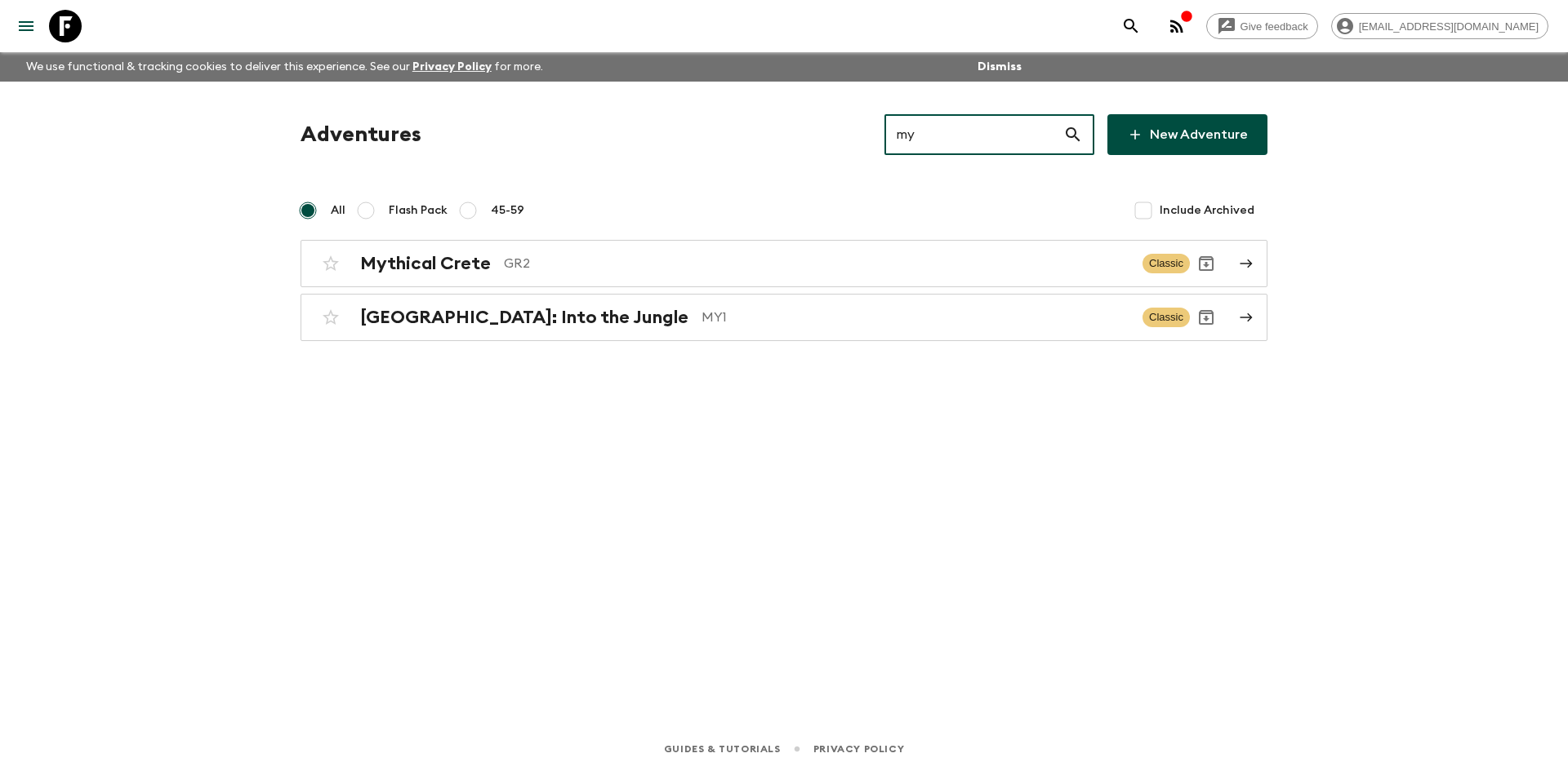
type input "my1"
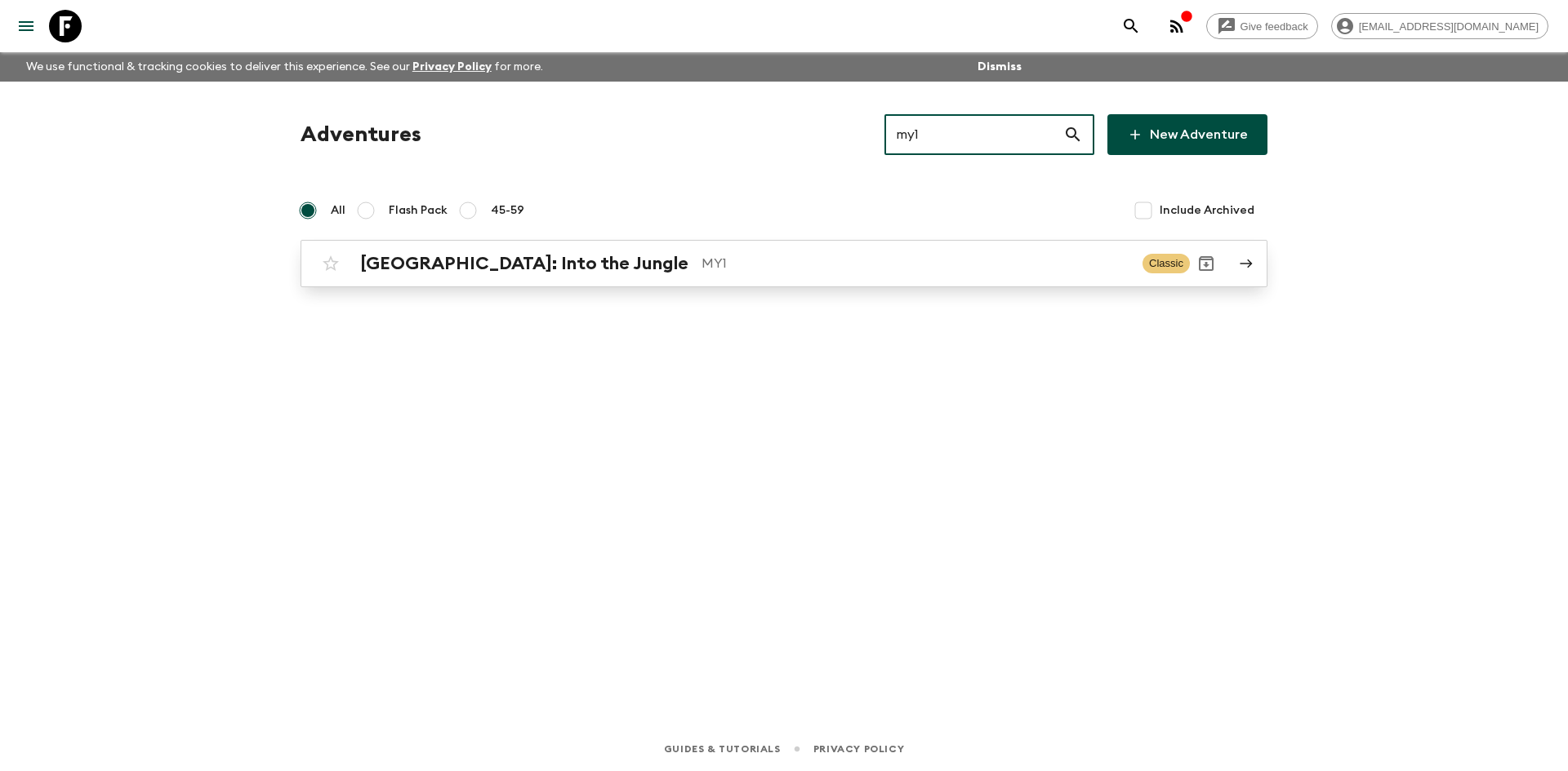
click at [616, 276] on div "[GEOGRAPHIC_DATA]: Into the Jungle MY1 Classic" at bounding box center [752, 263] width 876 height 33
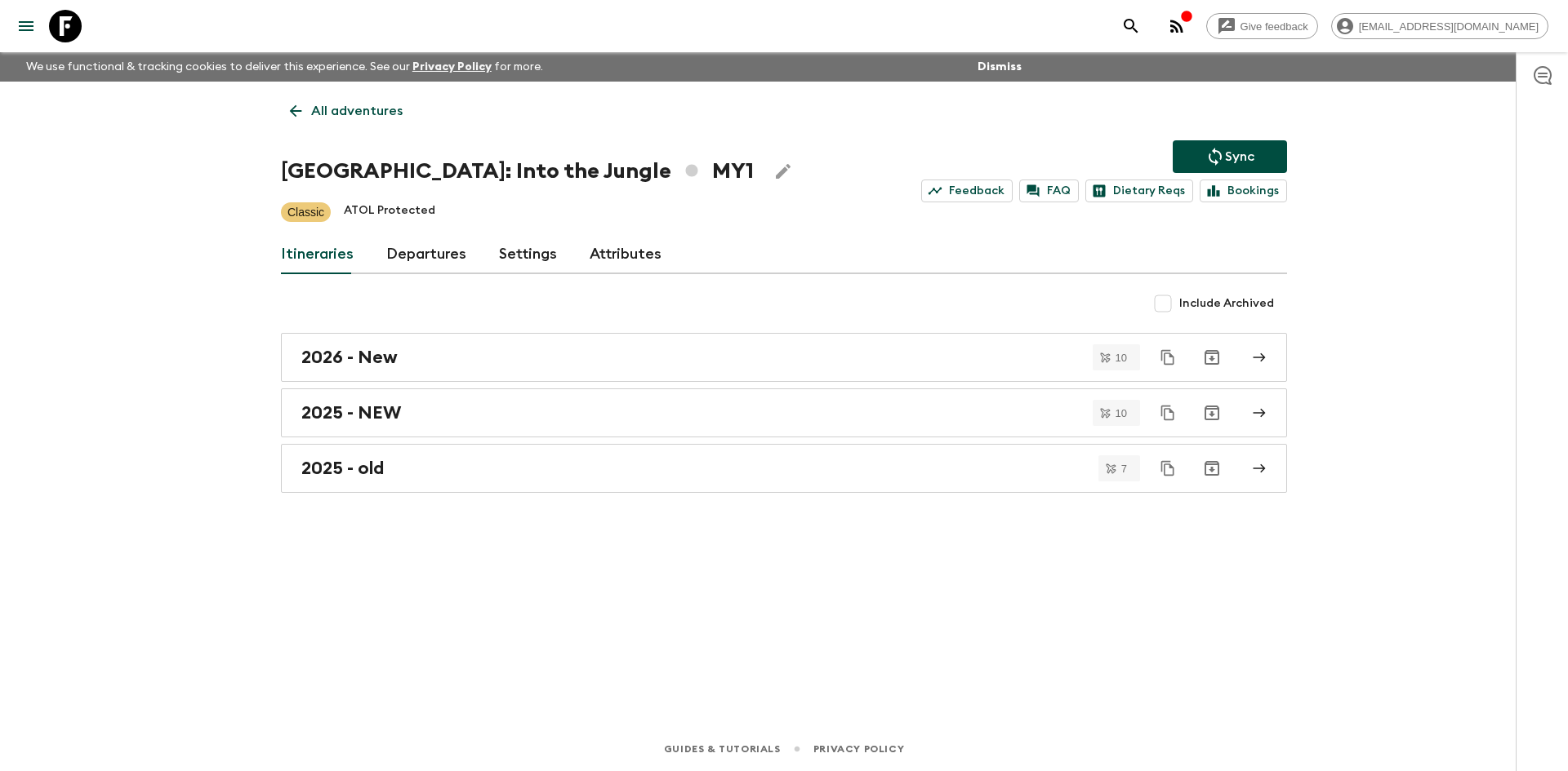
click at [1235, 147] on p "Sync" at bounding box center [1239, 156] width 29 height 19
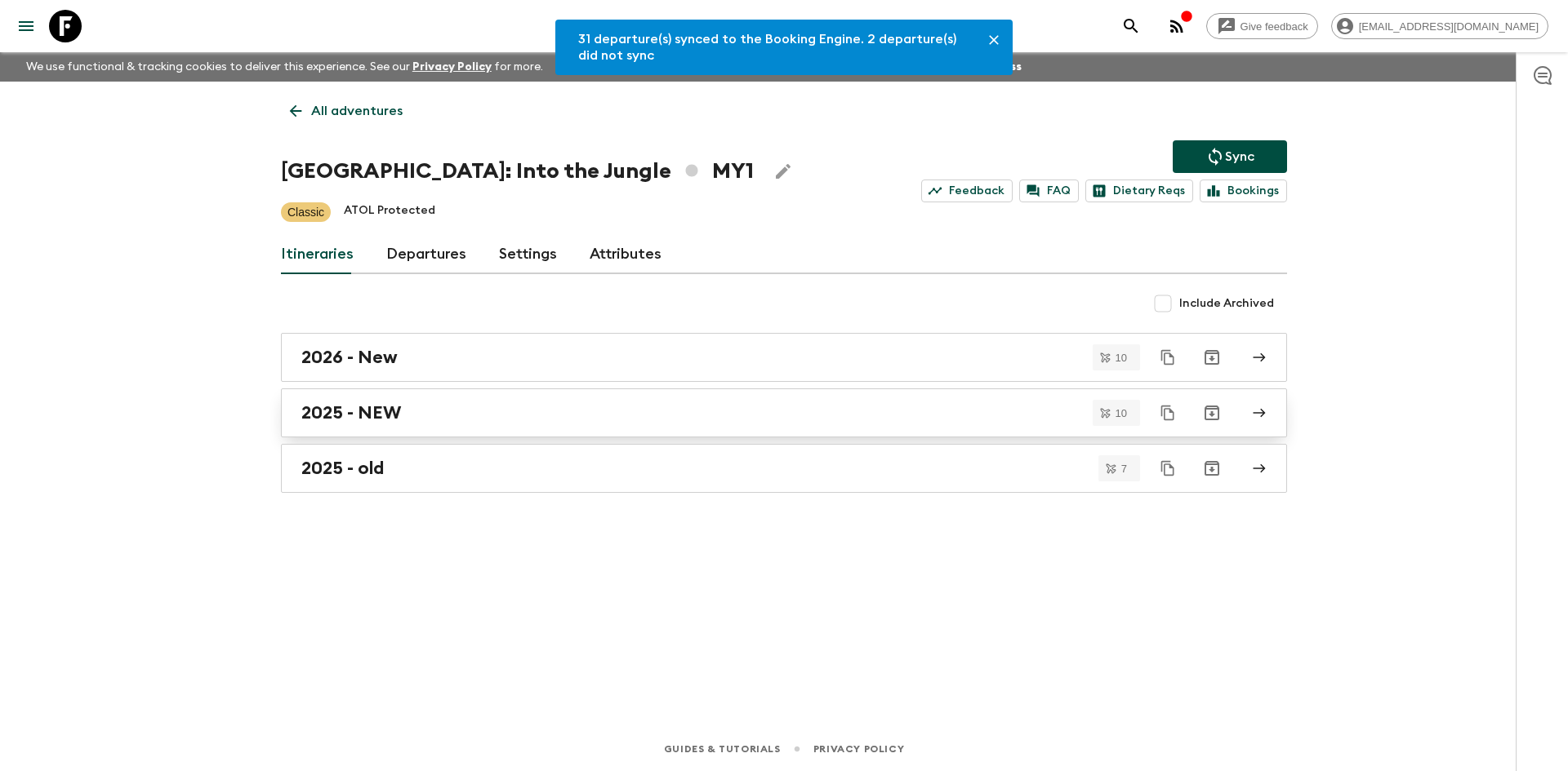
click at [316, 418] on h2 "2025 - NEW" at bounding box center [351, 412] width 100 height 21
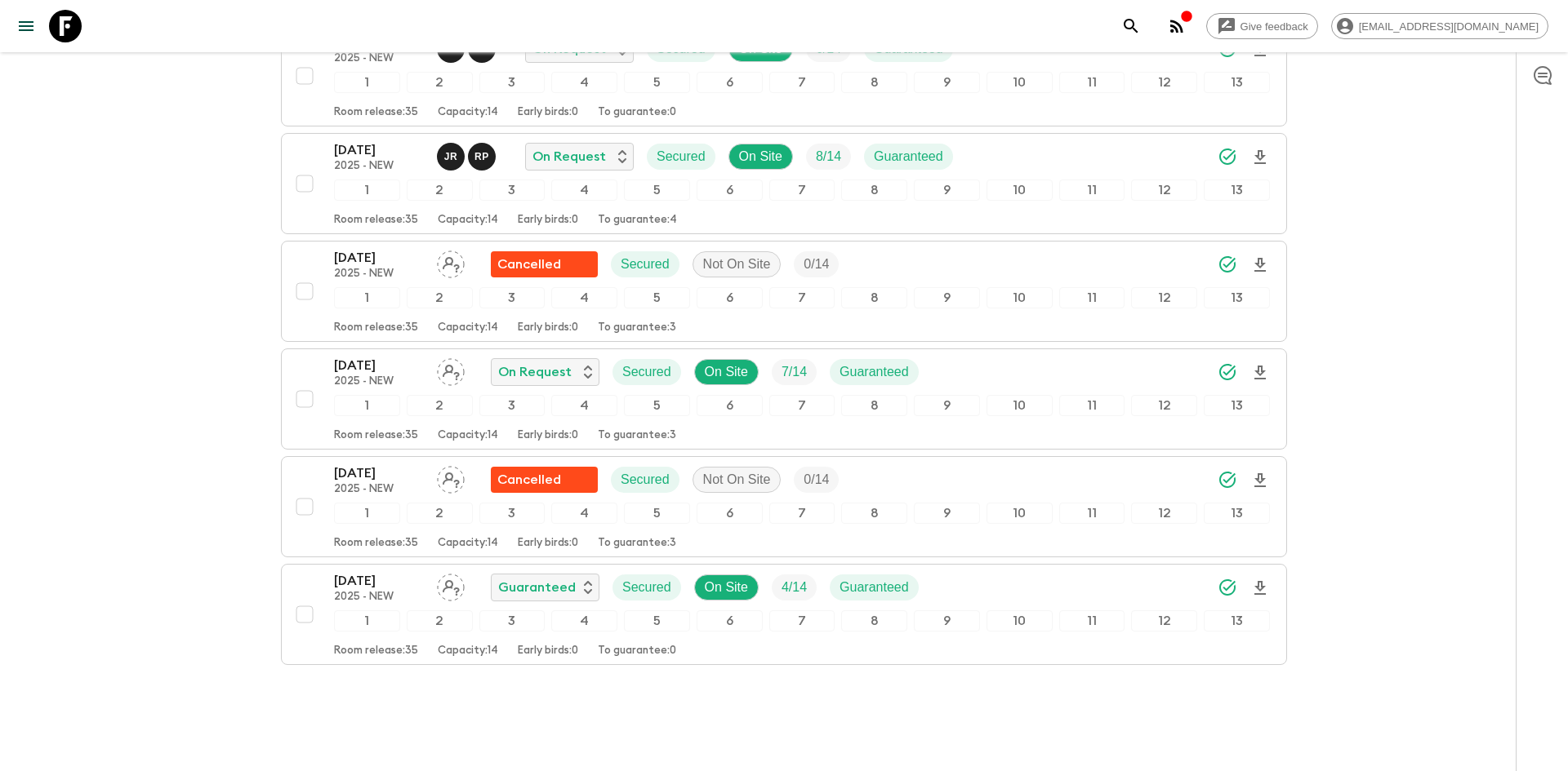
scroll to position [756, 0]
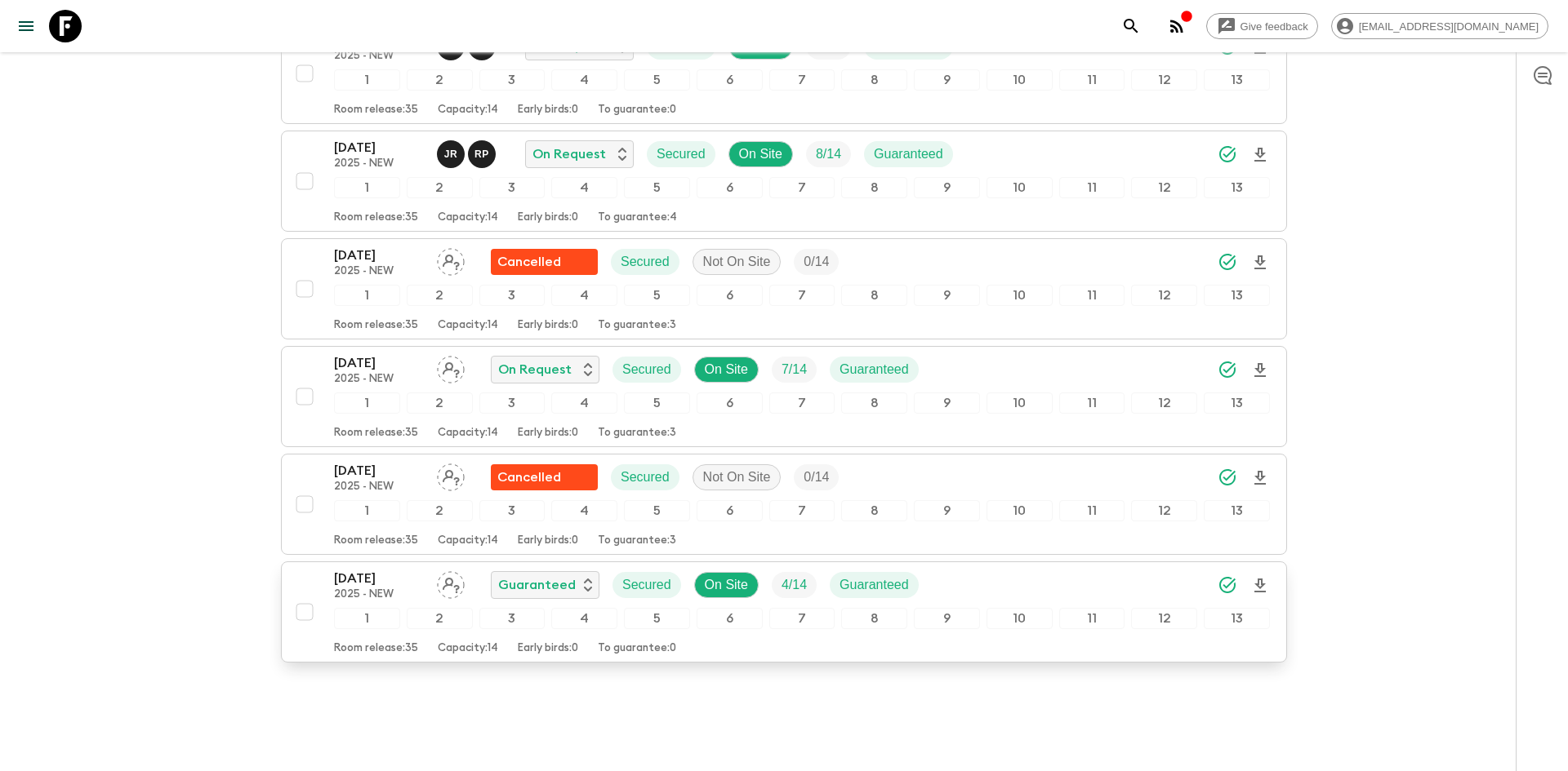
click at [1258, 580] on icon "Download Onboarding" at bounding box center [1260, 585] width 12 height 14
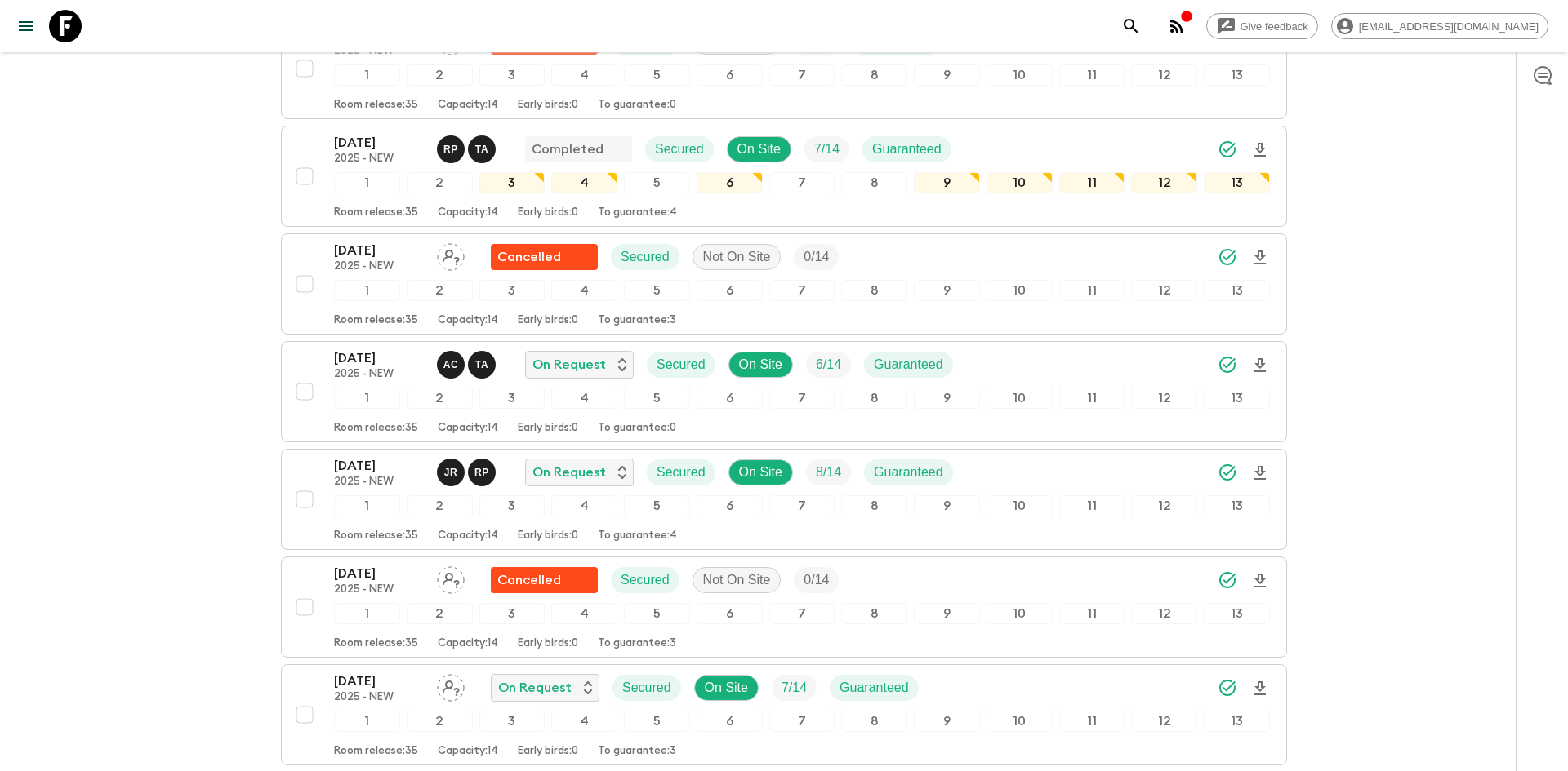
scroll to position [0, 0]
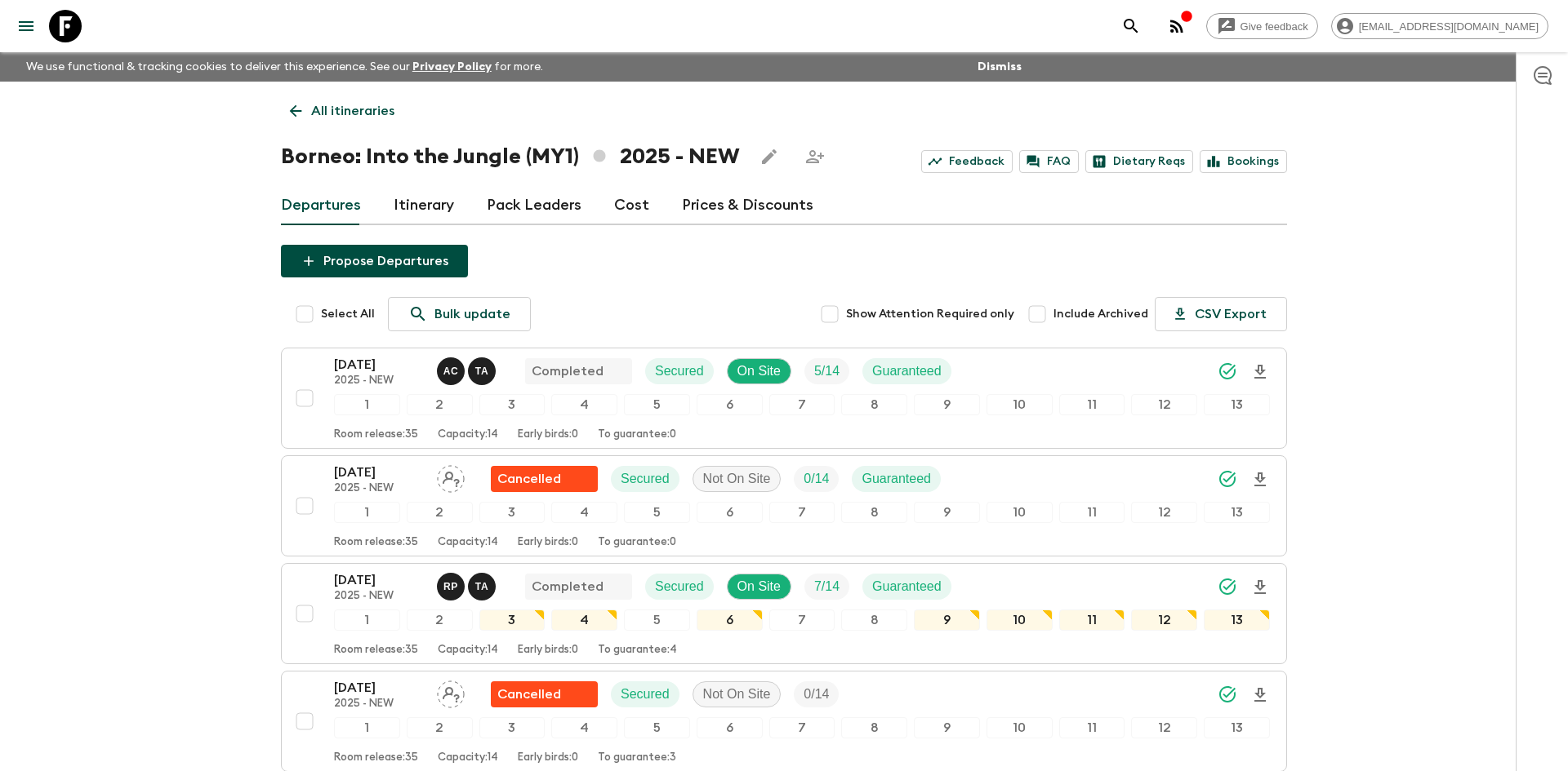
click at [339, 118] on p "All itineraries" at bounding box center [352, 110] width 83 height 19
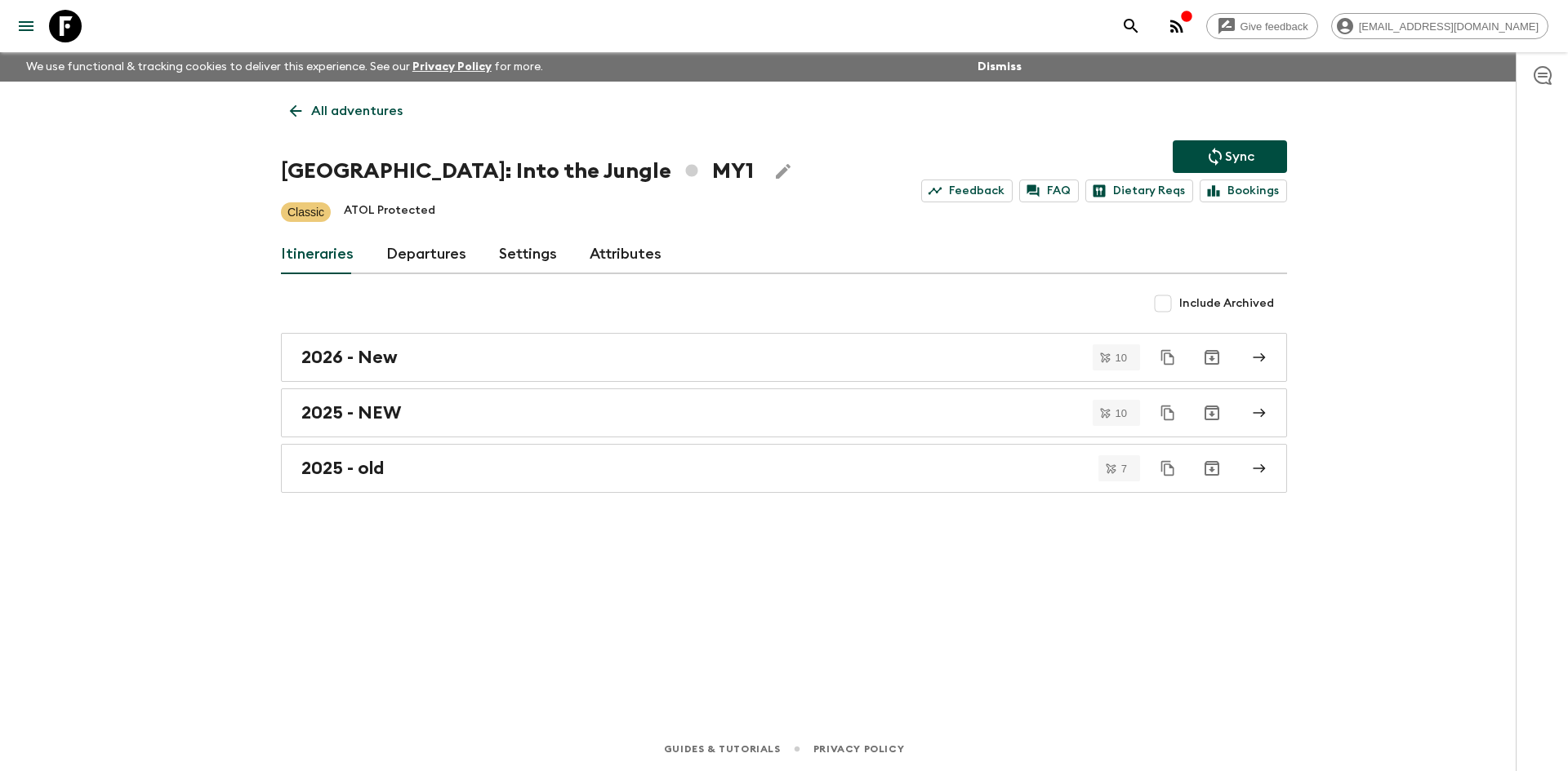
click at [339, 118] on p "All adventures" at bounding box center [356, 110] width 92 height 19
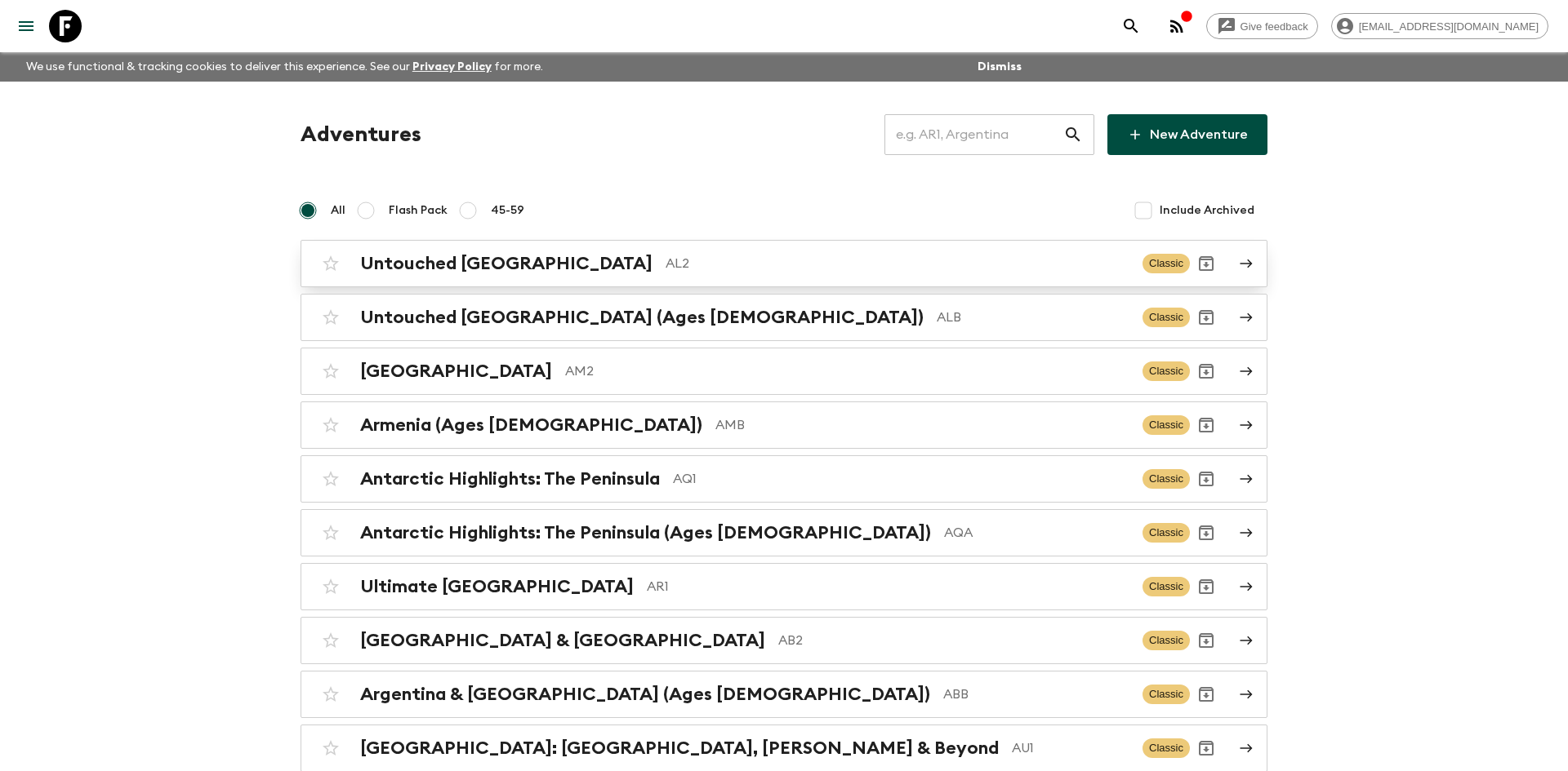
click at [501, 263] on h2 "Untouched [GEOGRAPHIC_DATA]" at bounding box center [506, 263] width 292 height 21
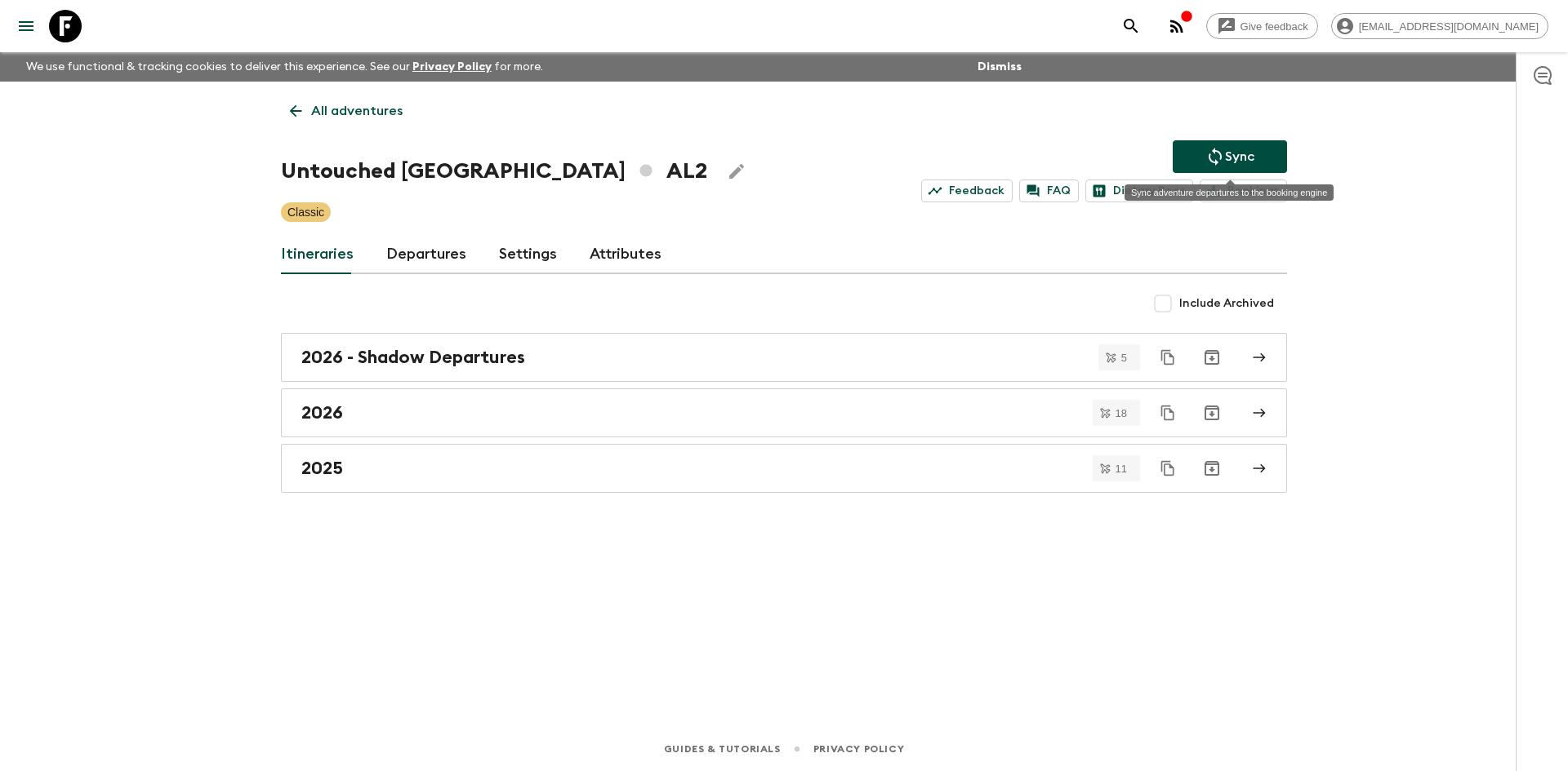
click at [1258, 154] on button "Sync" at bounding box center [1229, 156] width 114 height 33
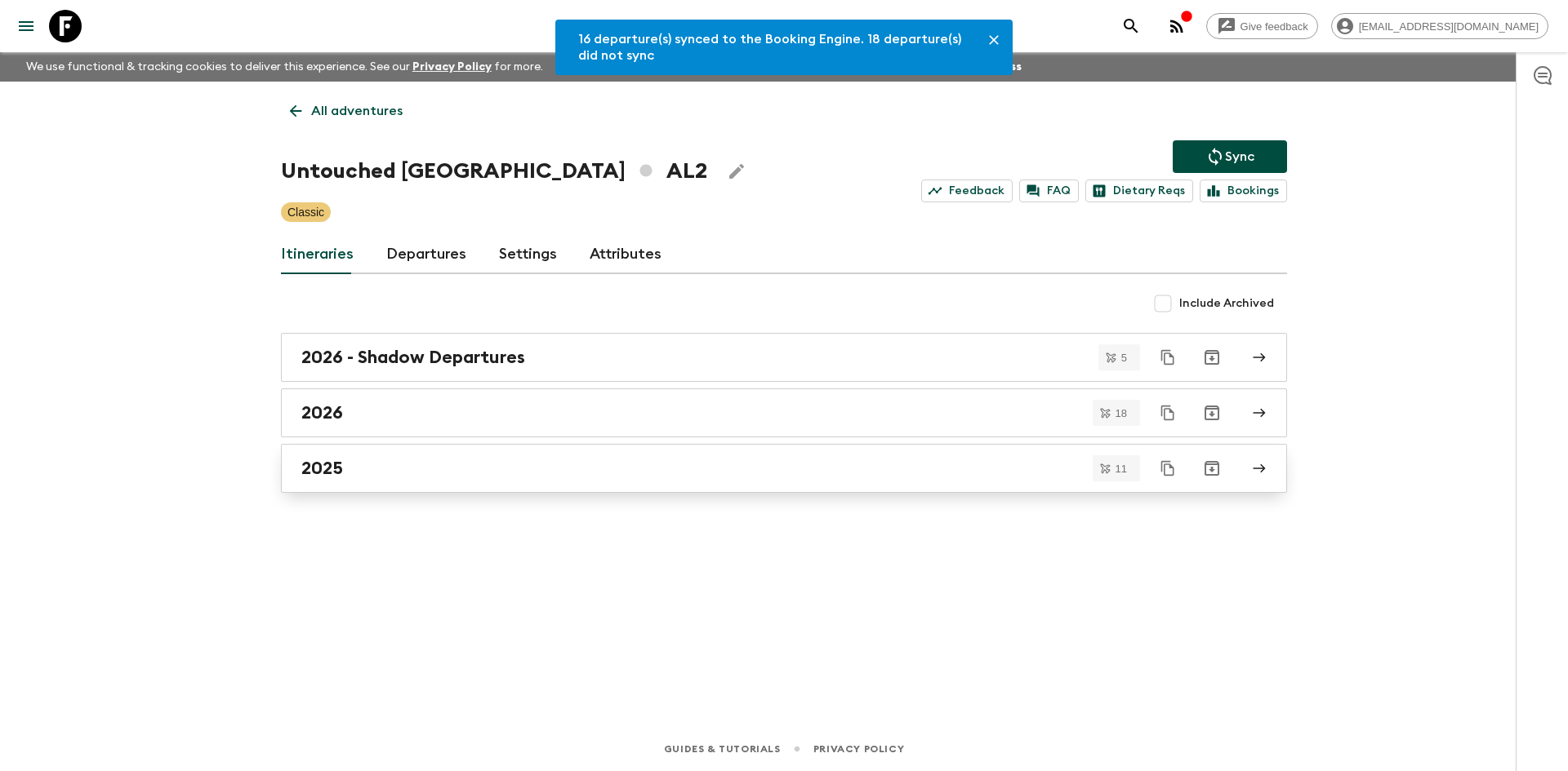
click at [405, 477] on div "2025" at bounding box center [769, 468] width 934 height 21
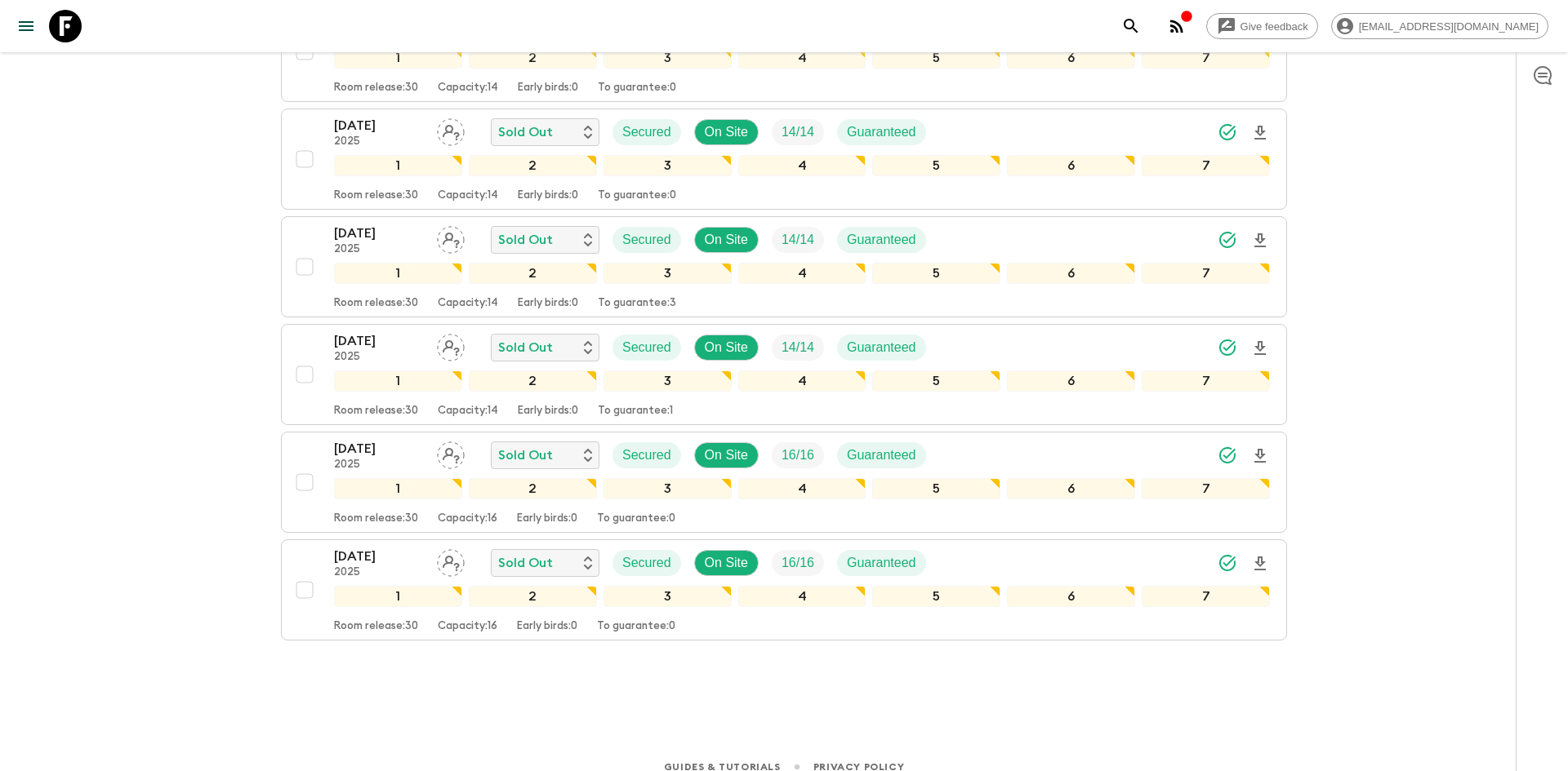
scroll to position [904, 0]
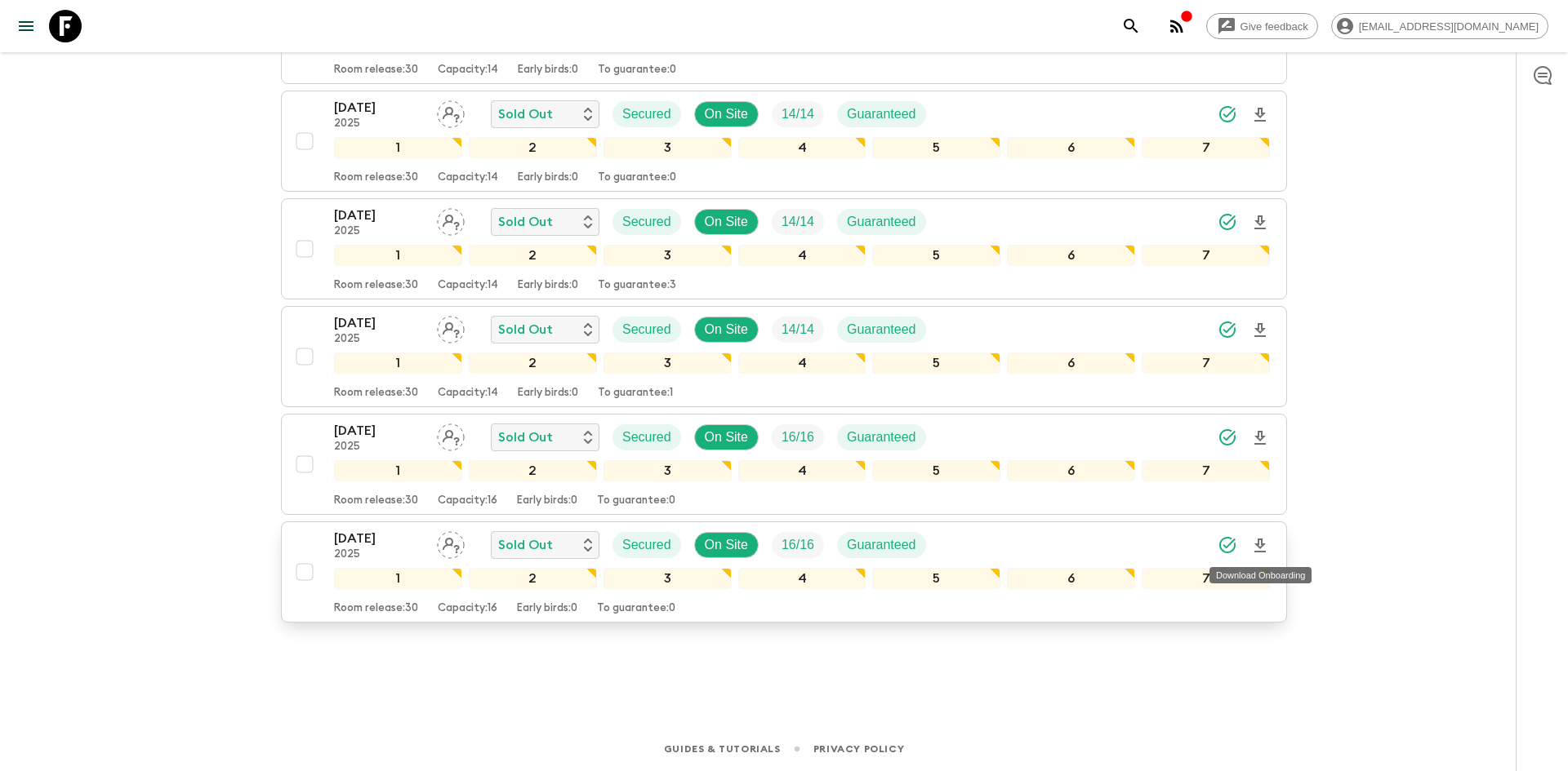
click at [1261, 543] on icon "Download Onboarding" at bounding box center [1260, 545] width 12 height 14
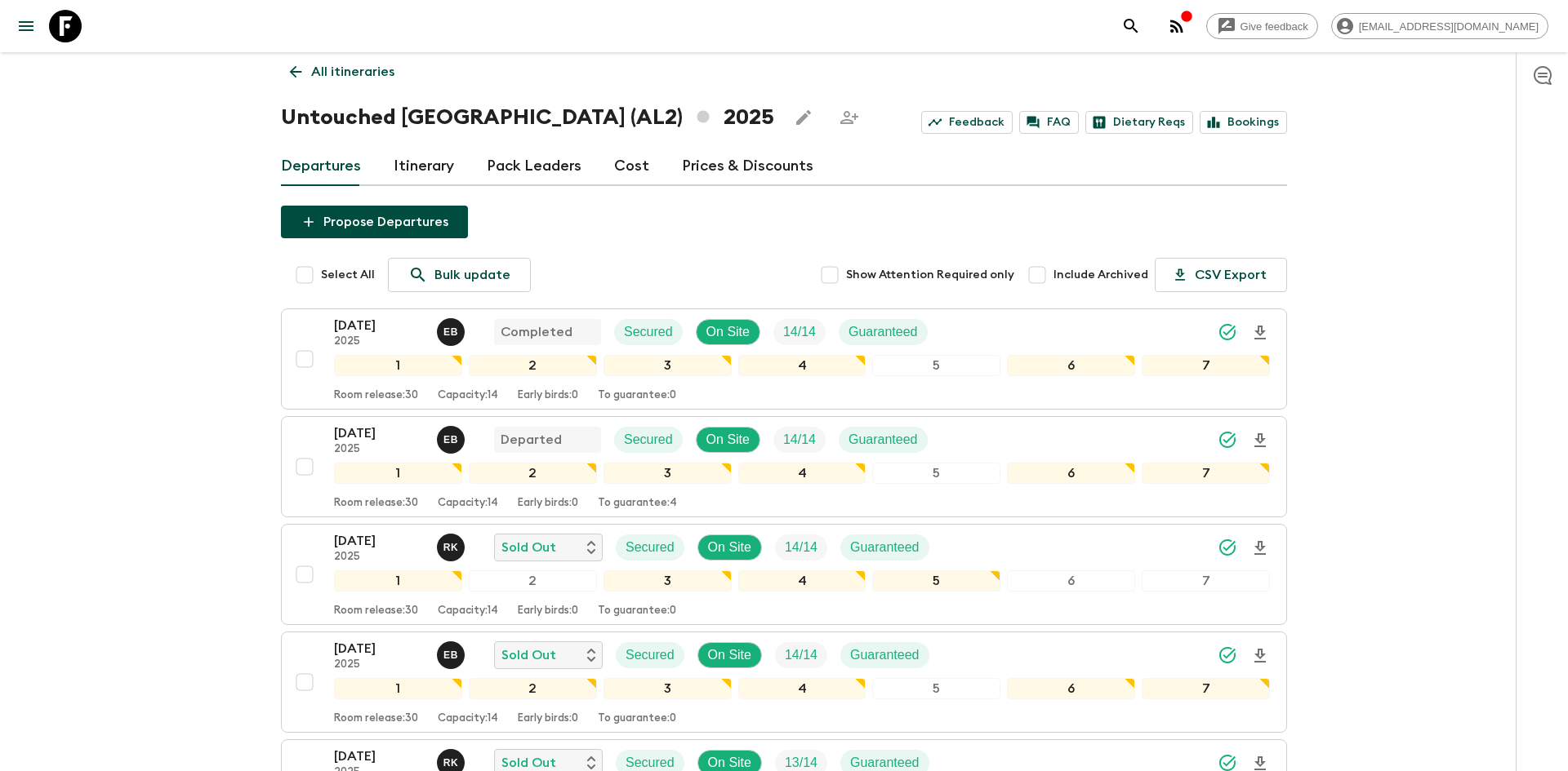
scroll to position [0, 0]
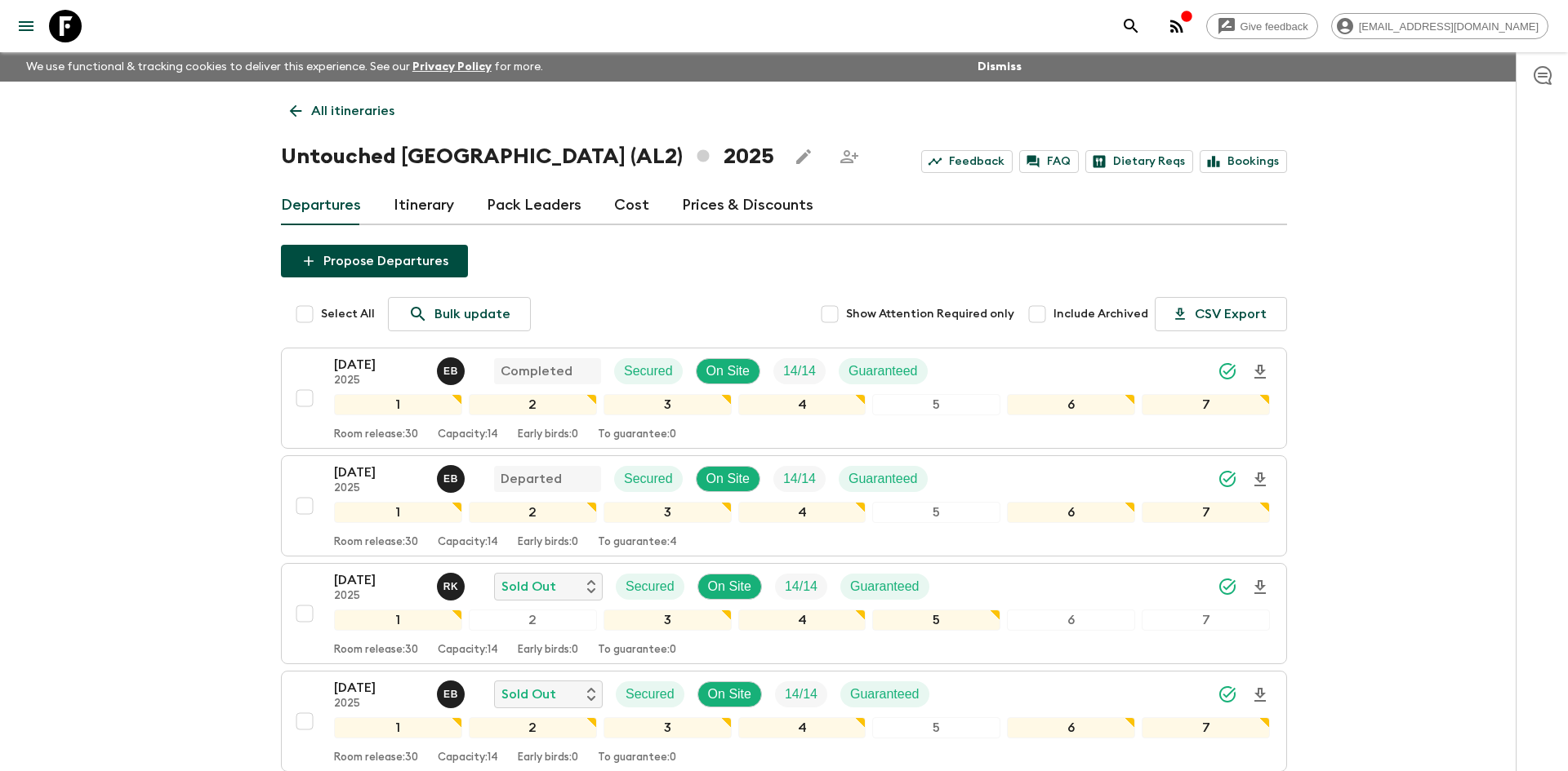
click at [375, 106] on p "All itineraries" at bounding box center [352, 110] width 83 height 19
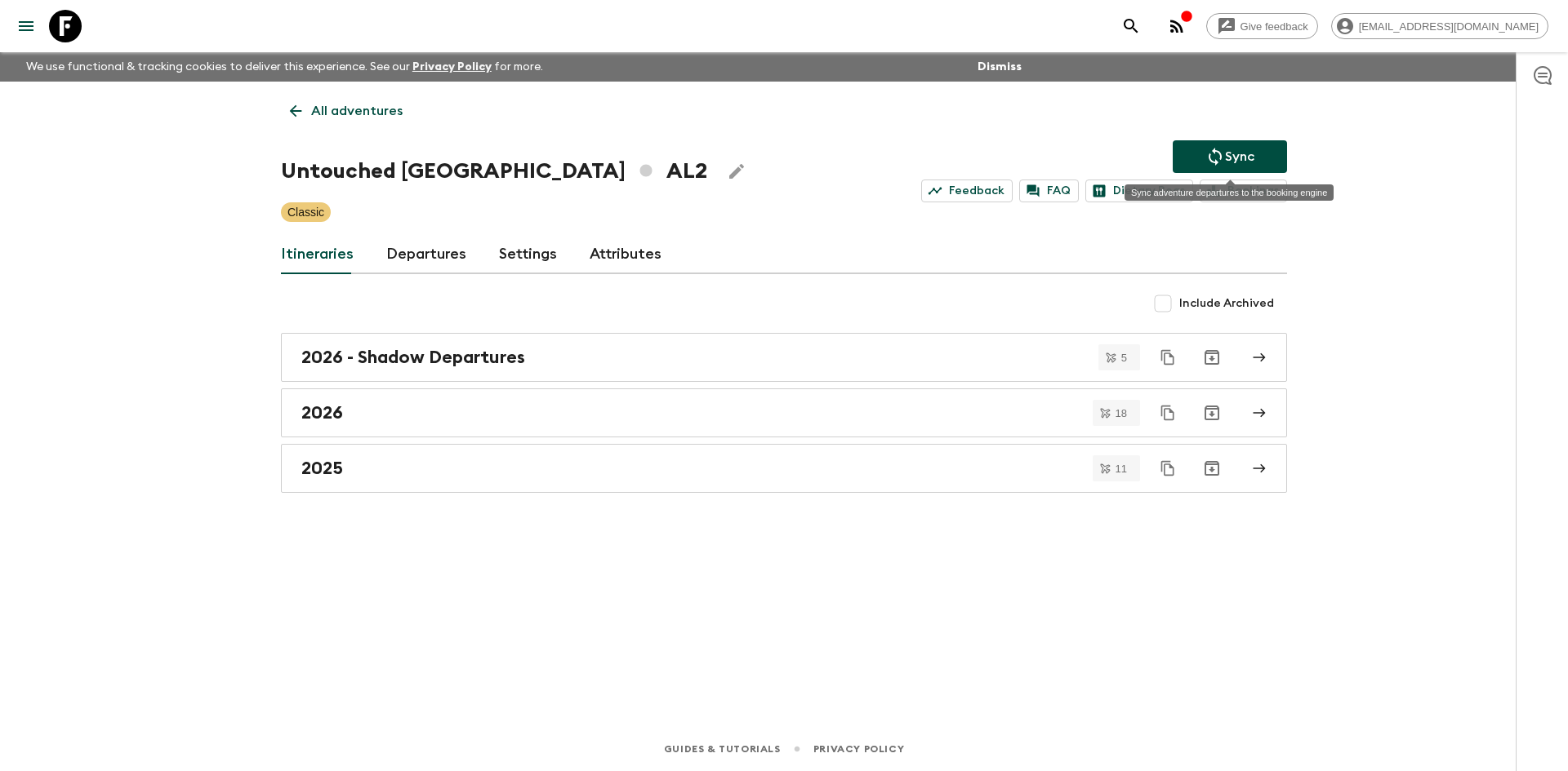
click at [1216, 156] on icon "Sync adventure departures to the booking engine" at bounding box center [1214, 156] width 19 height 19
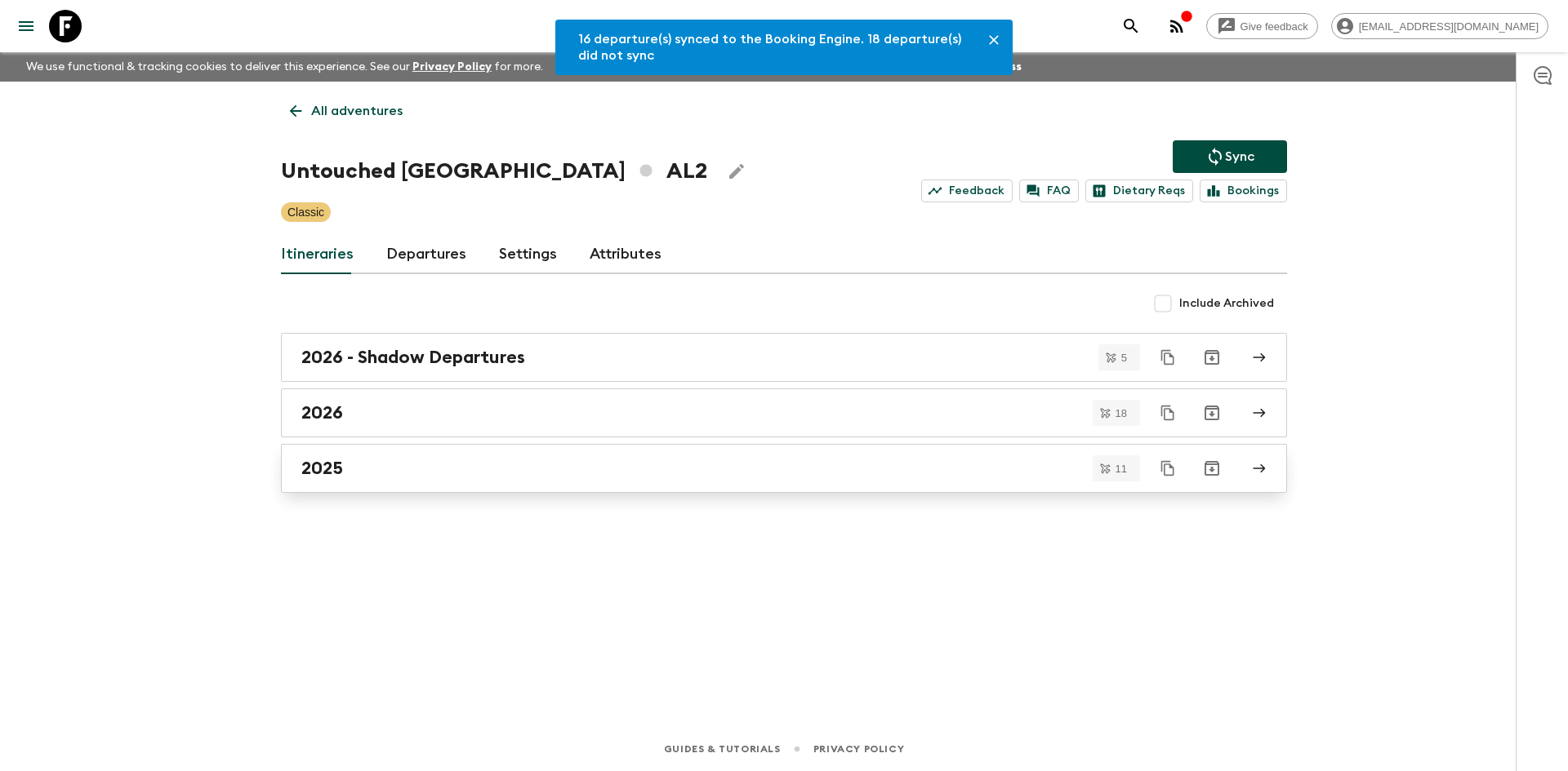
click at [357, 483] on link "2025" at bounding box center [783, 469] width 1006 height 49
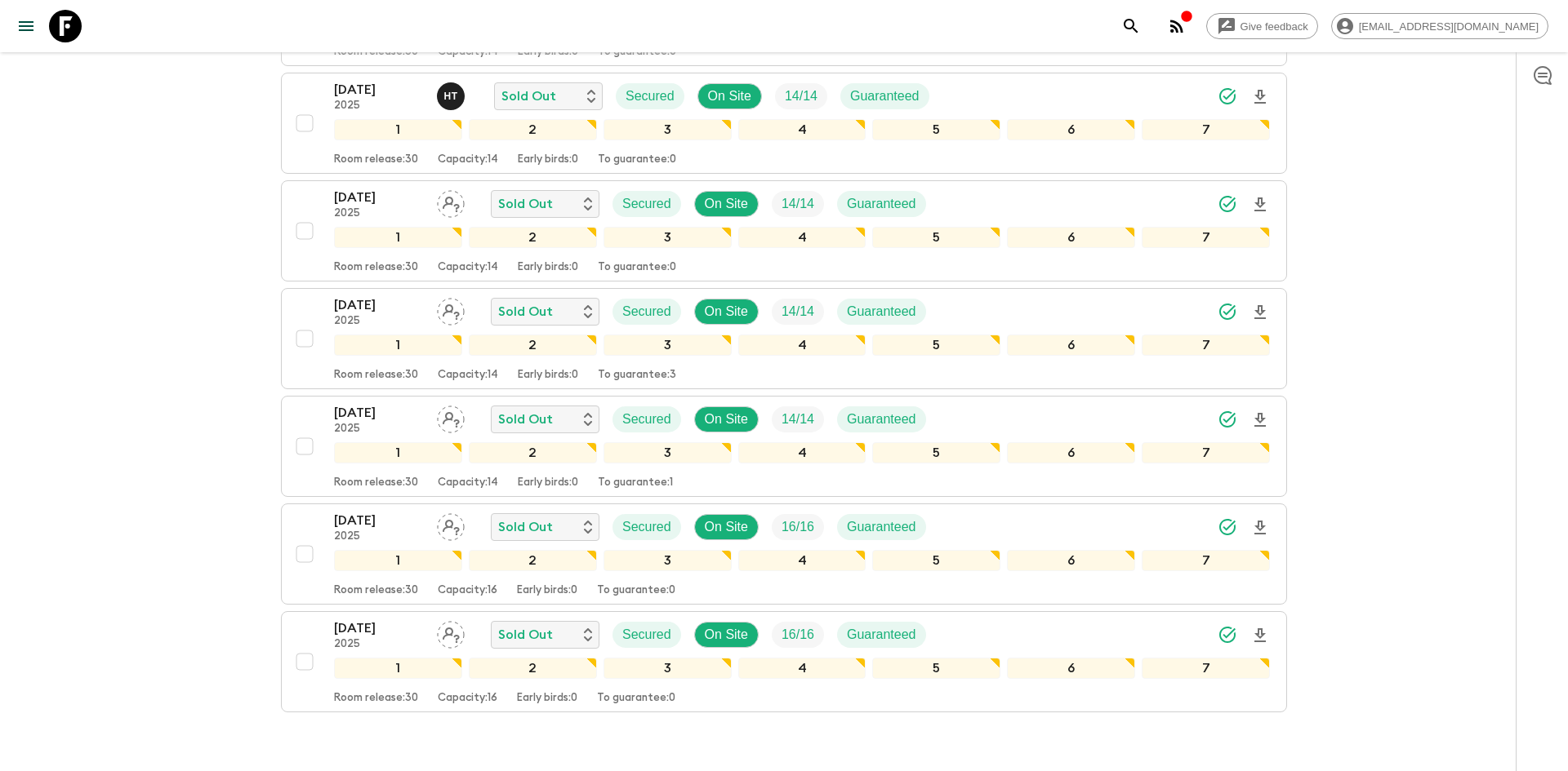
scroll to position [815, 0]
click at [1255, 422] on icon "Download Onboarding" at bounding box center [1260, 419] width 19 height 19
